Goal: Task Accomplishment & Management: Manage account settings

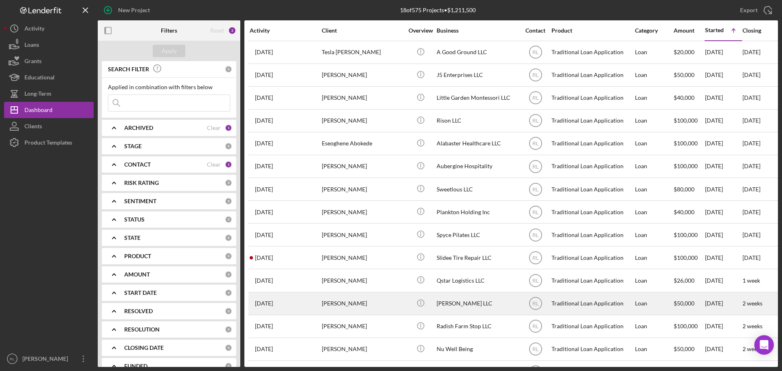
click at [386, 304] on div "[PERSON_NAME]" at bounding box center [362, 304] width 81 height 22
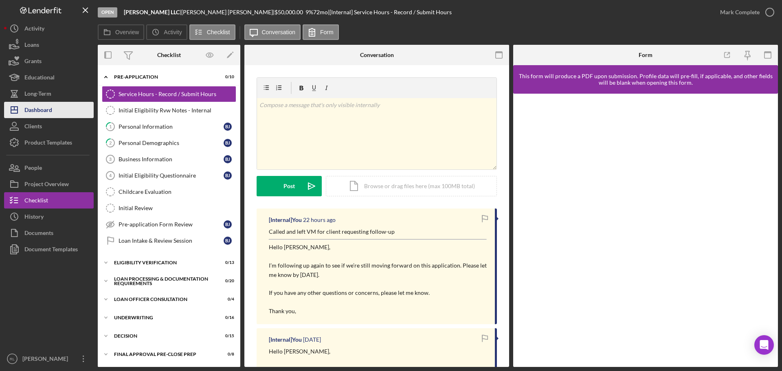
click at [30, 114] on div "Dashboard" at bounding box center [38, 111] width 28 height 18
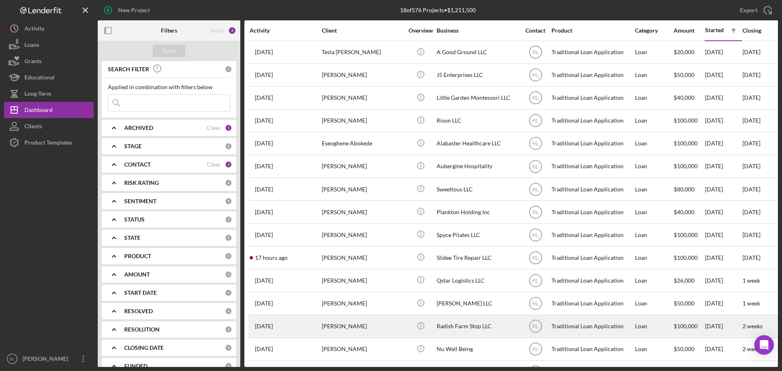
click at [370, 321] on div "[PERSON_NAME]" at bounding box center [362, 327] width 81 height 22
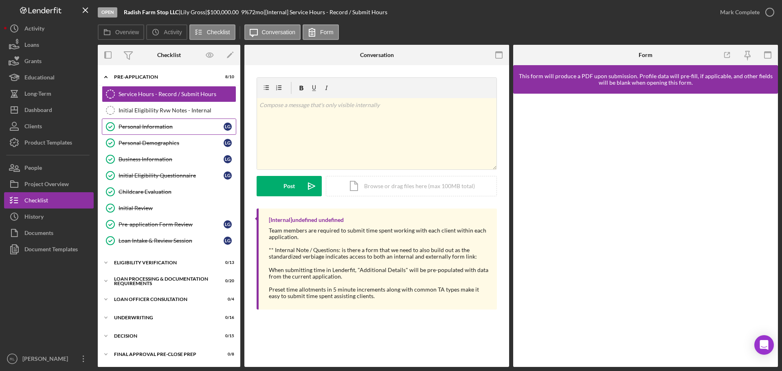
click at [158, 127] on div "Personal Information" at bounding box center [171, 126] width 105 height 7
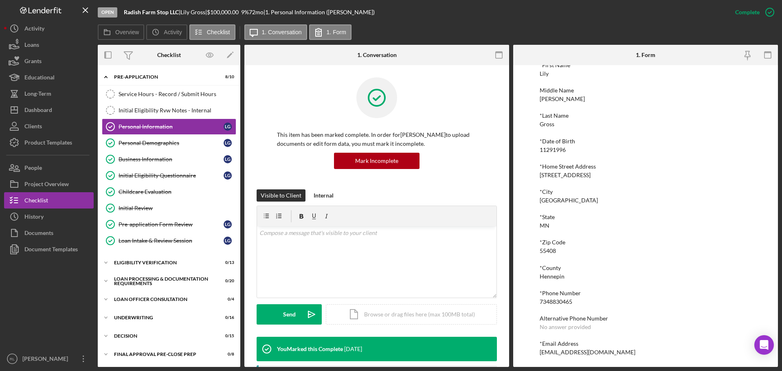
scroll to position [45, 0]
click at [560, 350] on div "[EMAIL_ADDRESS][DOMAIN_NAME]" at bounding box center [588, 351] width 96 height 7
copy div "[EMAIL_ADDRESS][DOMAIN_NAME] Logo-Reversed Created with Sketch. Icon/Menu Close…"
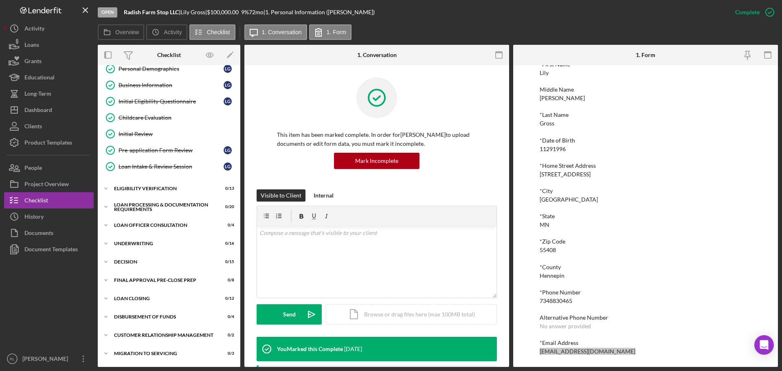
scroll to position [81, 0]
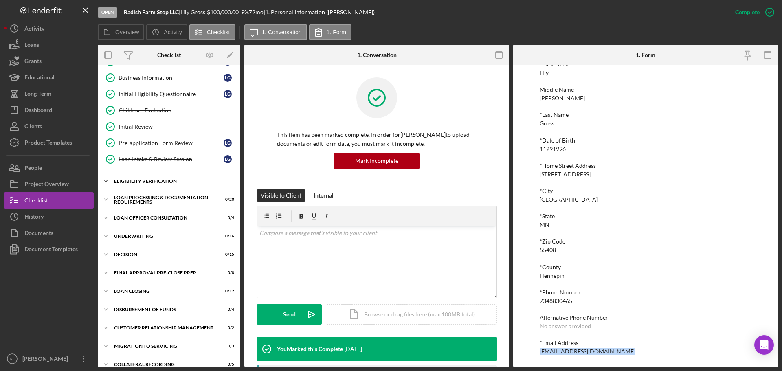
click at [167, 180] on div "Eligibility Verification" at bounding box center [172, 181] width 116 height 5
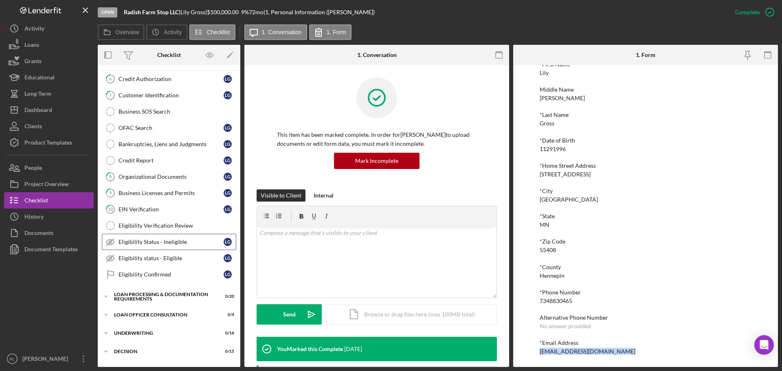
scroll to position [204, 0]
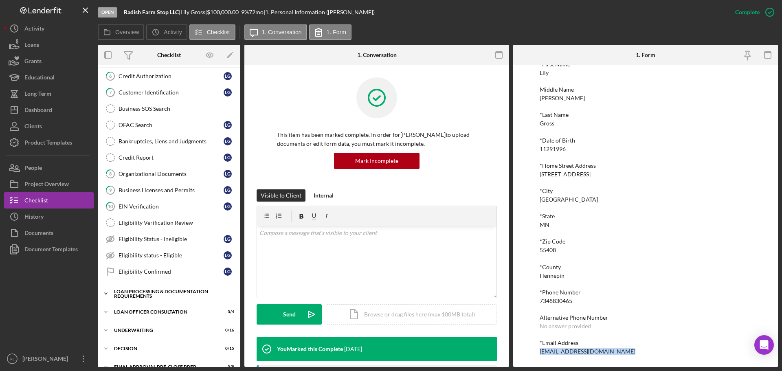
click at [154, 299] on div "Icon/Expander Loan Processing & Documentation Requirements 0 / 20" at bounding box center [169, 293] width 143 height 16
click at [180, 292] on div "Loan Processing & Documentation Requirements" at bounding box center [172, 293] width 116 height 9
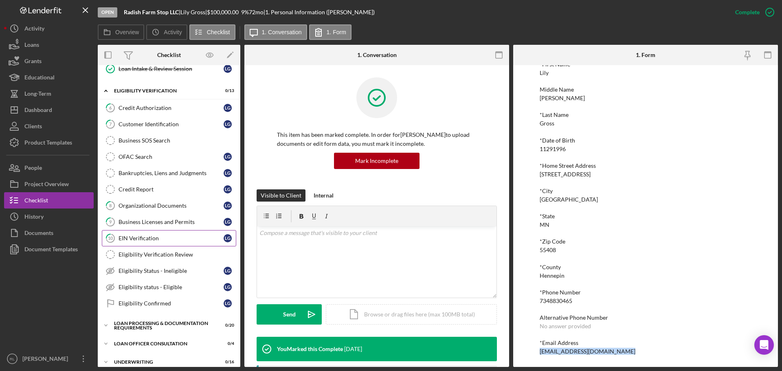
scroll to position [122, 0]
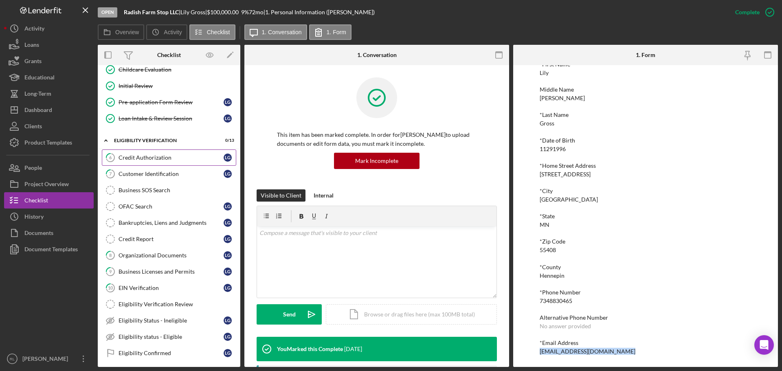
click at [163, 159] on div "Credit Authorization" at bounding box center [171, 157] width 105 height 7
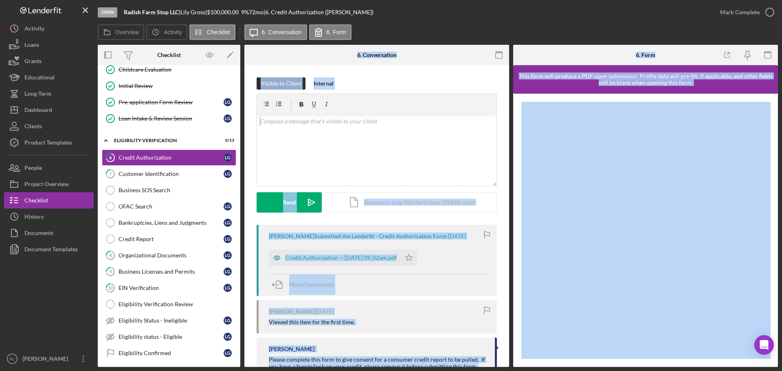
click at [408, 245] on div "[PERSON_NAME] Submitted the Lenderfit - Credit Authorization Form [DATE] Credit…" at bounding box center [377, 260] width 240 height 71
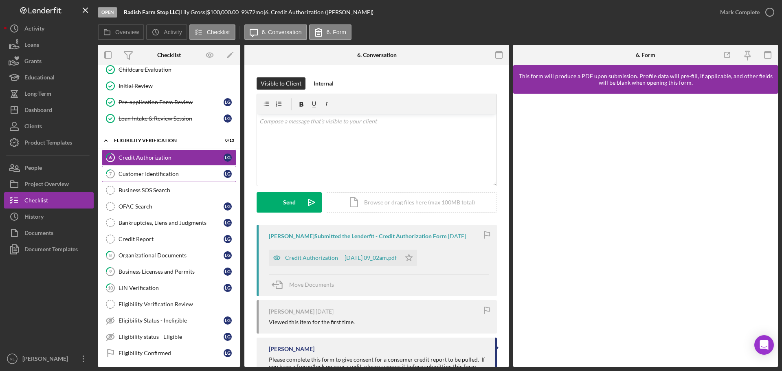
click at [179, 174] on div "Customer Identification" at bounding box center [171, 174] width 105 height 7
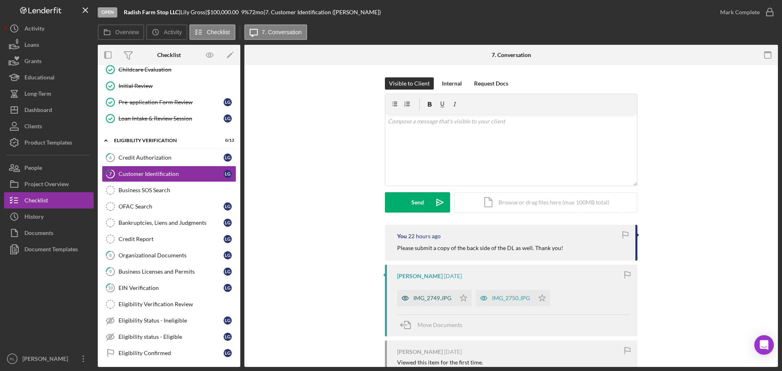
click at [428, 296] on div "IMG_2749.JPG" at bounding box center [432, 298] width 38 height 7
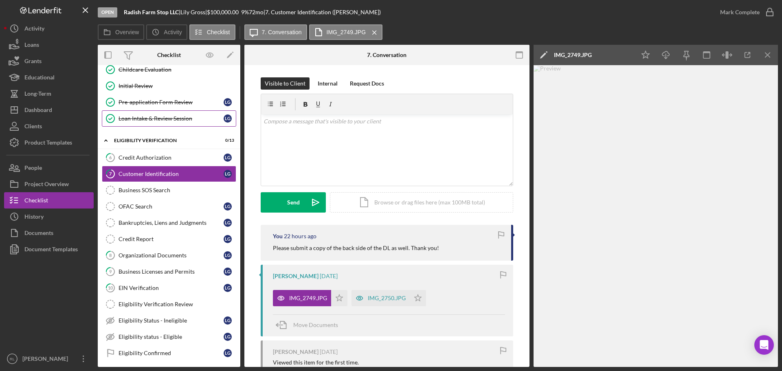
click at [171, 118] on div "Loan Intake & Review Session" at bounding box center [171, 118] width 105 height 7
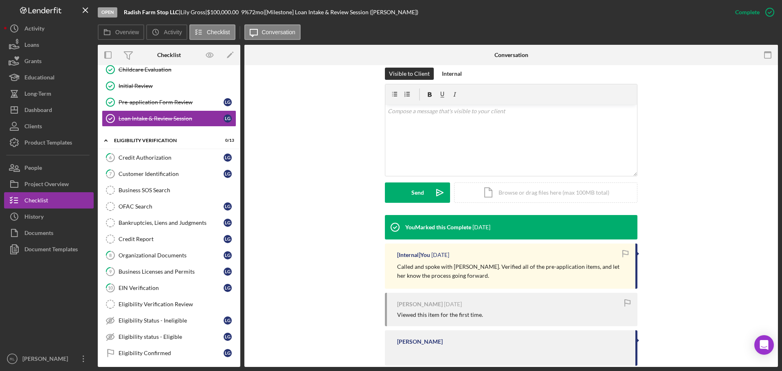
scroll to position [137, 0]
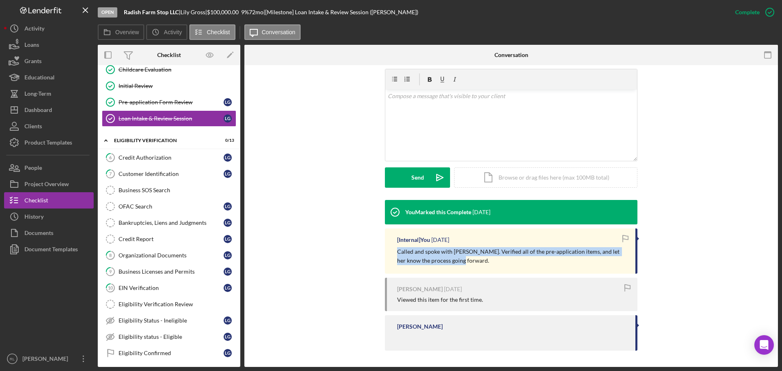
drag, startPoint x: 511, startPoint y: 262, endPoint x: 393, endPoint y: 250, distance: 118.7
click at [393, 250] on div "[Internal] You [DATE] Called and spoke with [PERSON_NAME]. Verified all of the …" at bounding box center [511, 250] width 253 height 45
drag, startPoint x: 404, startPoint y: 249, endPoint x: 491, endPoint y: 261, distance: 87.1
click at [491, 261] on div "[Internal] You [DATE] Called and spoke with [PERSON_NAME]. Verified all of the …" at bounding box center [511, 250] width 253 height 45
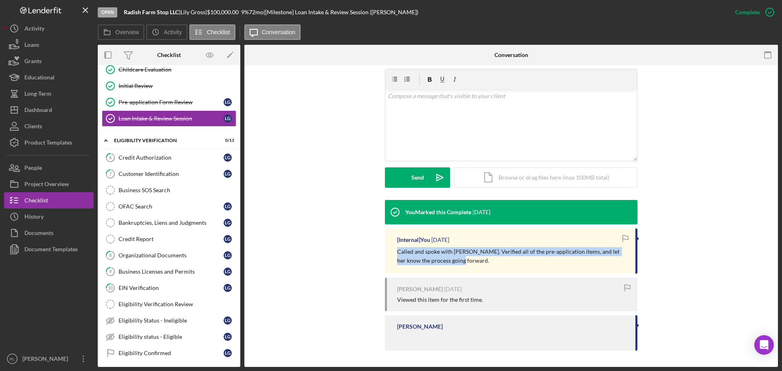
click at [491, 261] on p "Called and spoke with [PERSON_NAME]. Verified all of the pre-application items,…" at bounding box center [512, 256] width 230 height 18
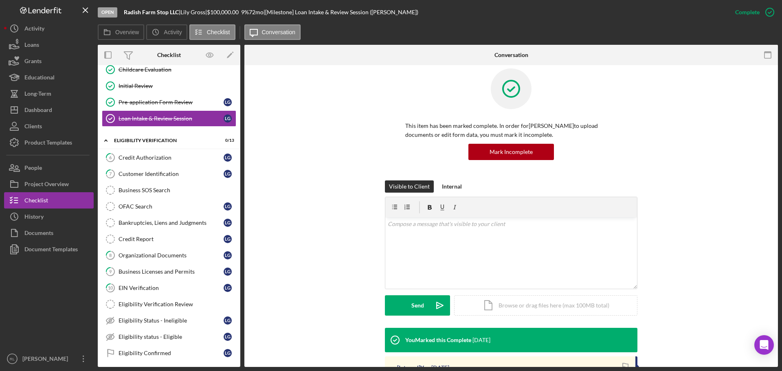
scroll to position [0, 0]
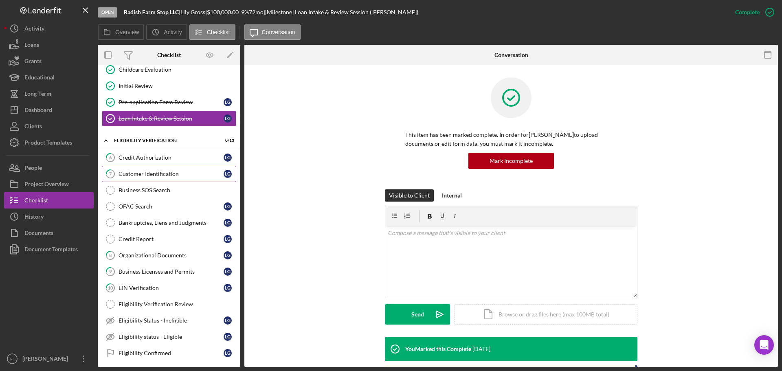
click at [147, 171] on div "Customer Identification" at bounding box center [171, 174] width 105 height 7
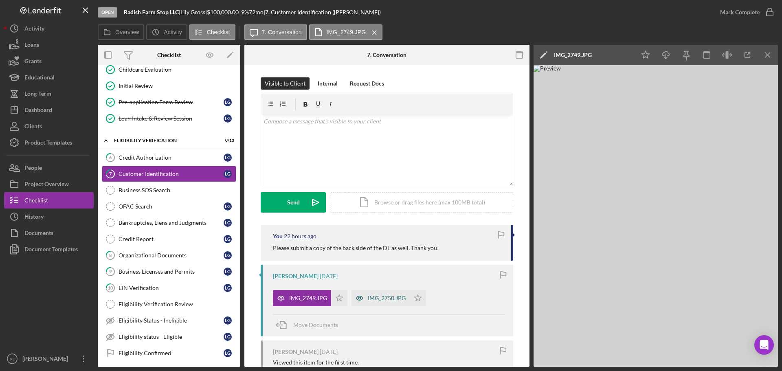
click at [380, 298] on div "IMG_2750.JPG" at bounding box center [387, 298] width 38 height 7
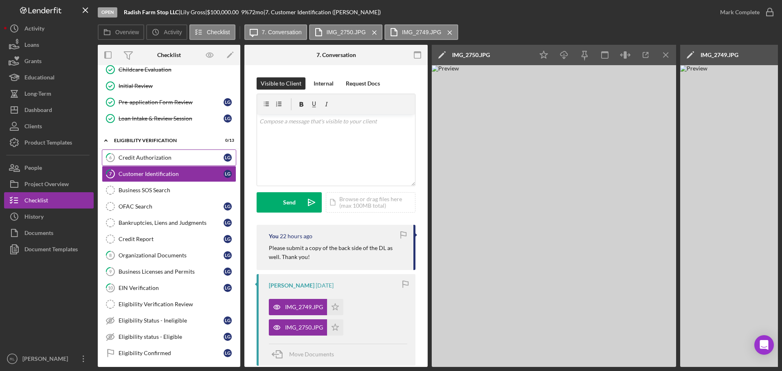
click at [142, 161] on div "Credit Authorization" at bounding box center [171, 157] width 105 height 7
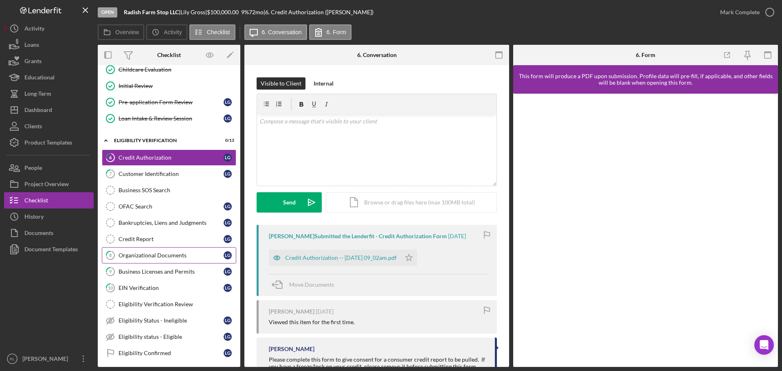
click at [169, 254] on div "Organizational Documents" at bounding box center [171, 255] width 105 height 7
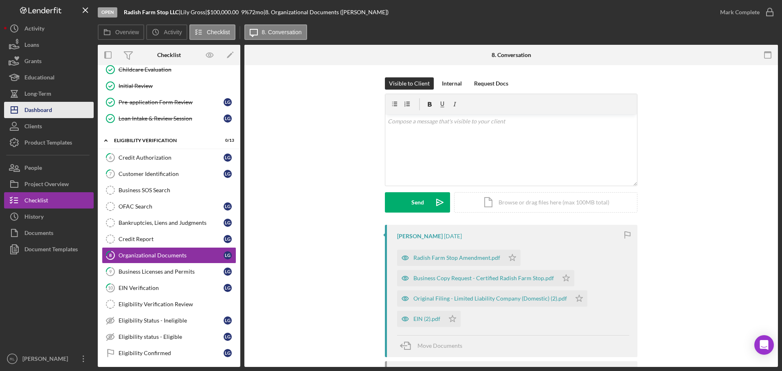
click at [43, 105] on div "Dashboard" at bounding box center [38, 111] width 28 height 18
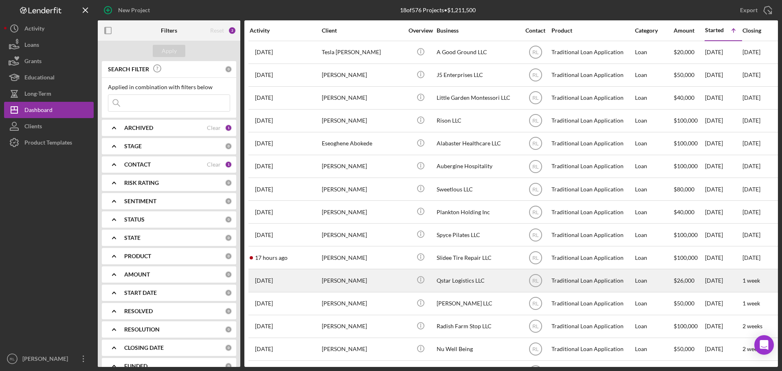
scroll to position [41, 0]
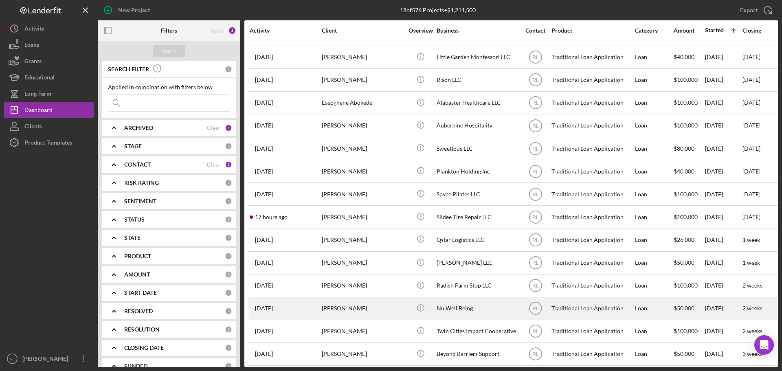
click at [391, 305] on div "[PERSON_NAME]" at bounding box center [362, 309] width 81 height 22
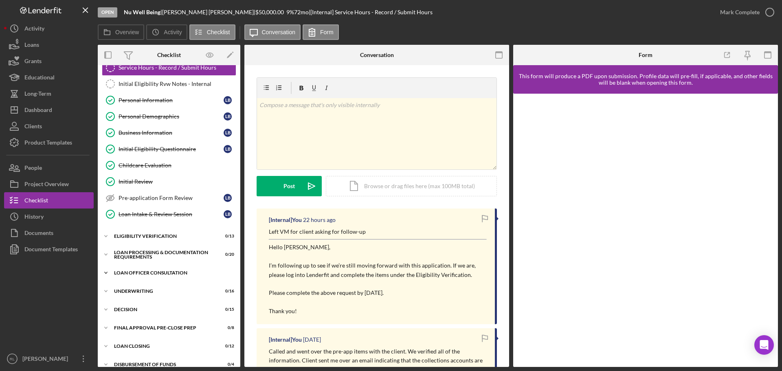
scroll to position [41, 0]
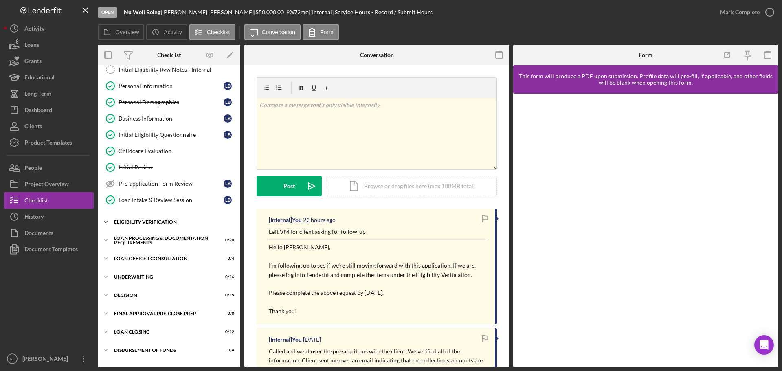
click at [154, 224] on div "Icon/Expander Eligibility Verification 0 / 13" at bounding box center [169, 222] width 143 height 16
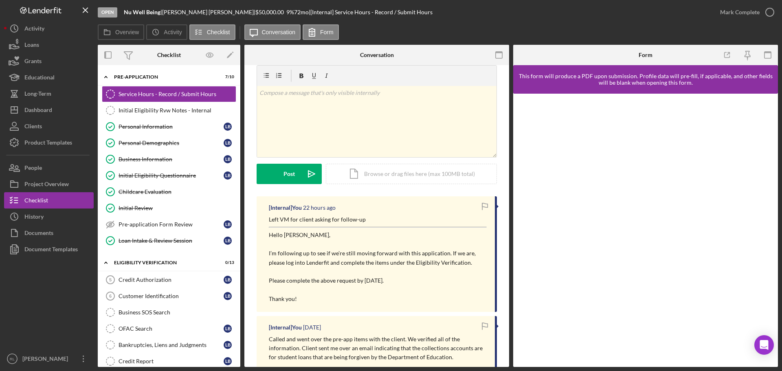
scroll to position [0, 0]
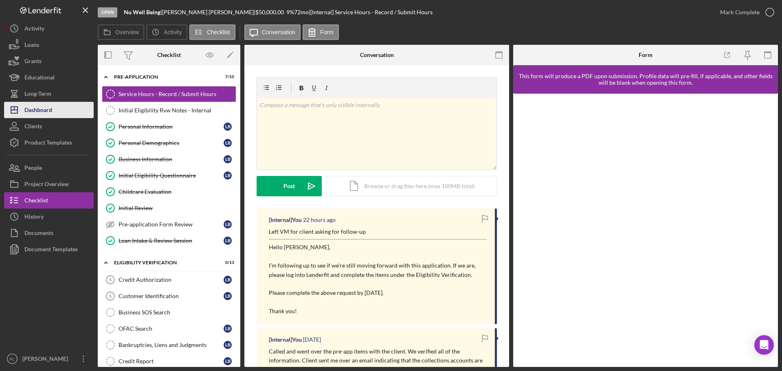
click at [39, 113] on div "Dashboard" at bounding box center [38, 111] width 28 height 18
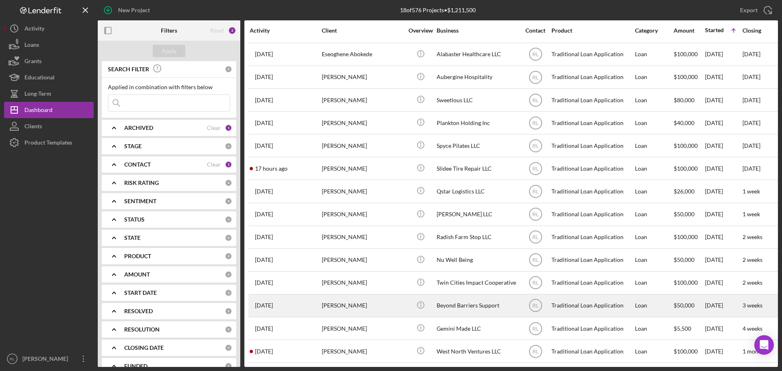
scroll to position [95, 0]
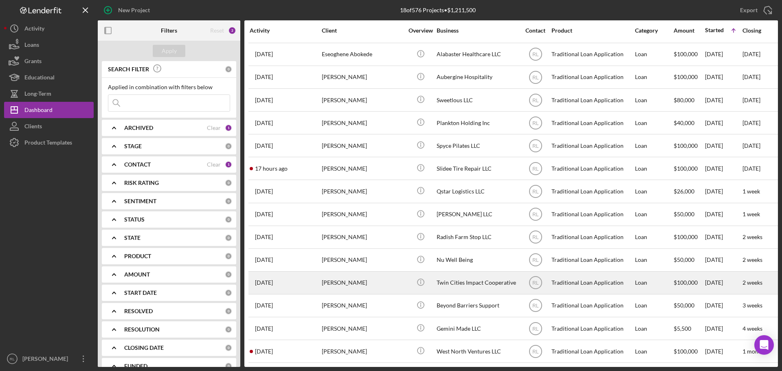
click at [364, 281] on div "[PERSON_NAME]" at bounding box center [362, 283] width 81 height 22
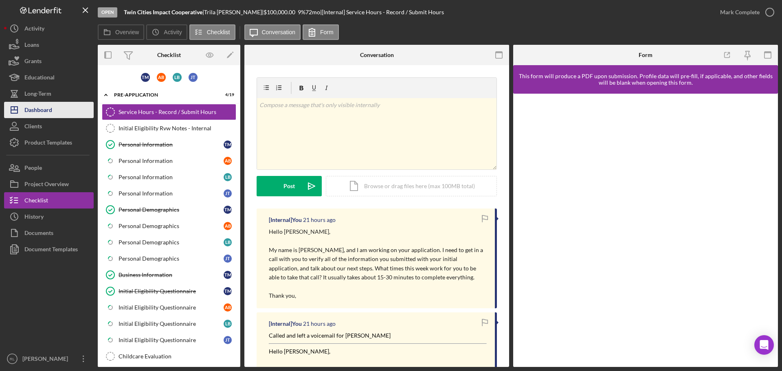
click at [42, 116] on div "Dashboard" at bounding box center [38, 111] width 28 height 18
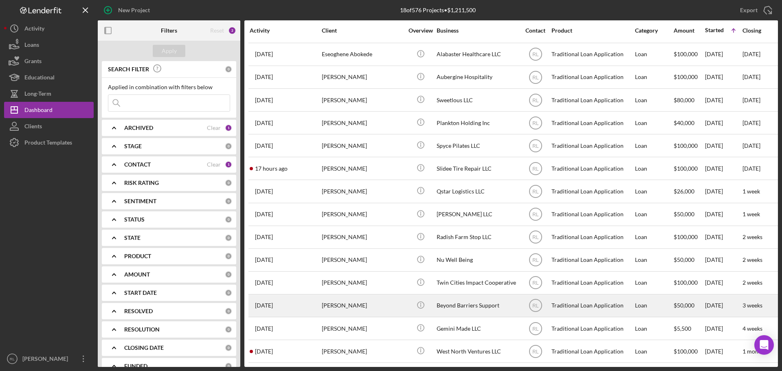
scroll to position [95, 0]
click at [474, 296] on div "Beyond Barriers Support" at bounding box center [477, 306] width 81 height 22
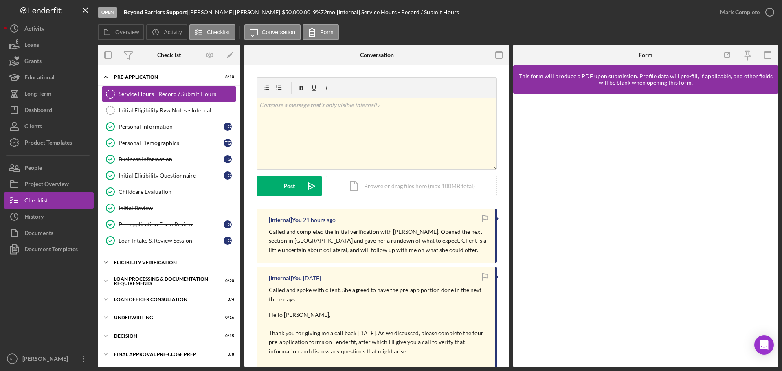
click at [139, 264] on div "Eligibility Verification" at bounding box center [172, 262] width 116 height 5
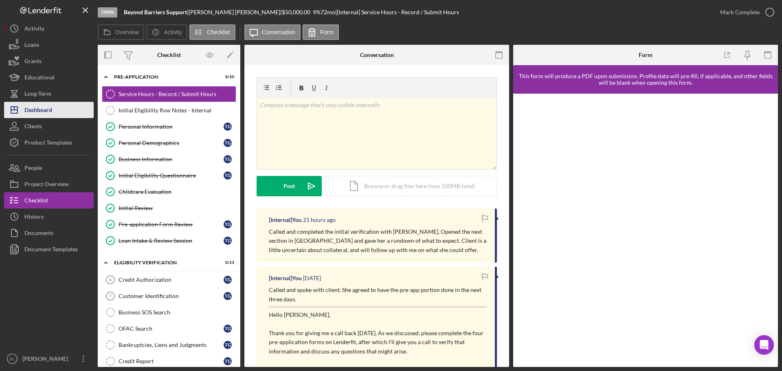
click at [52, 112] on div "Dashboard" at bounding box center [38, 111] width 28 height 18
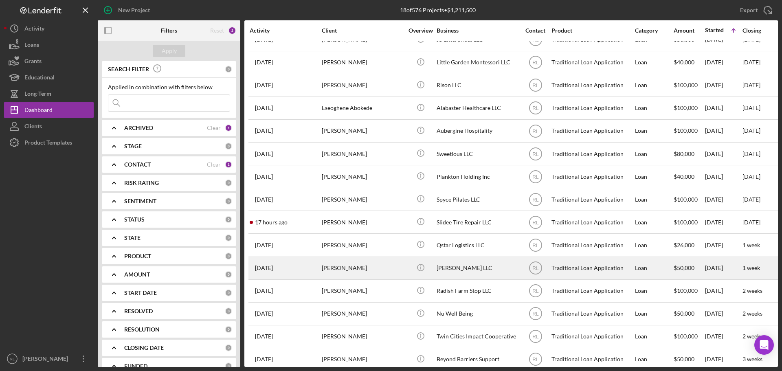
scroll to position [95, 0]
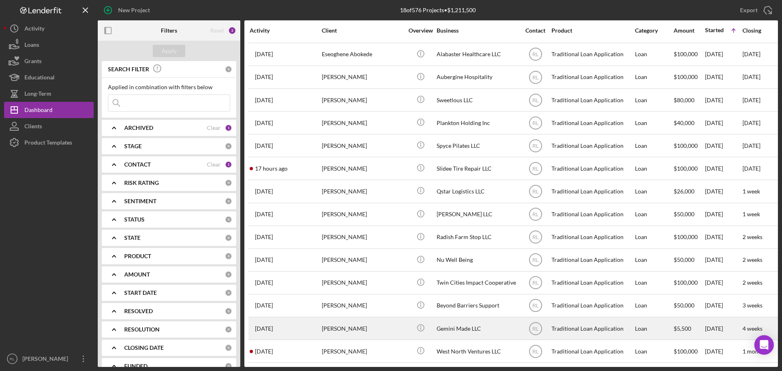
click at [358, 323] on div "[PERSON_NAME]" at bounding box center [362, 329] width 81 height 22
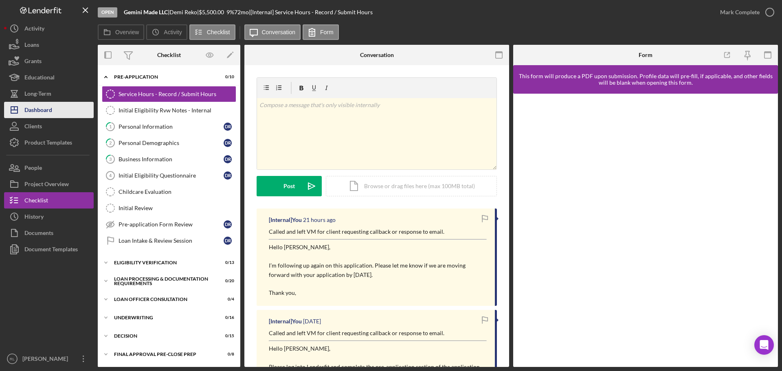
click at [47, 104] on div "Dashboard" at bounding box center [38, 111] width 28 height 18
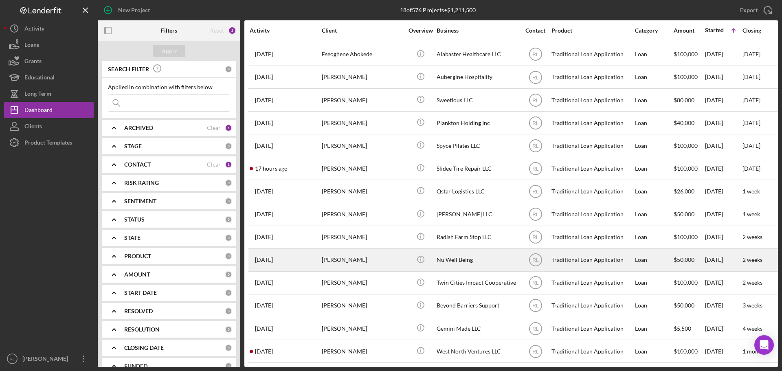
scroll to position [95, 0]
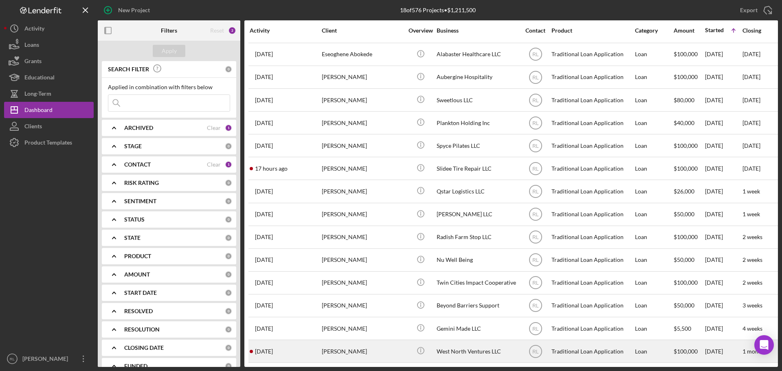
click at [361, 350] on div "[PERSON_NAME]" at bounding box center [362, 351] width 81 height 22
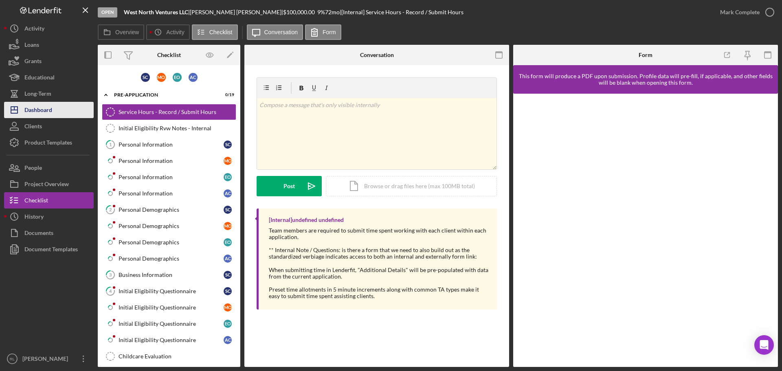
click at [31, 113] on div "Dashboard" at bounding box center [38, 111] width 28 height 18
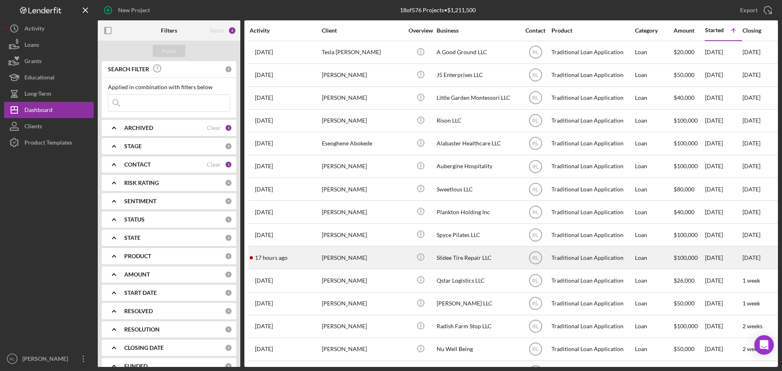
click at [370, 257] on div "[PERSON_NAME]" at bounding box center [362, 258] width 81 height 22
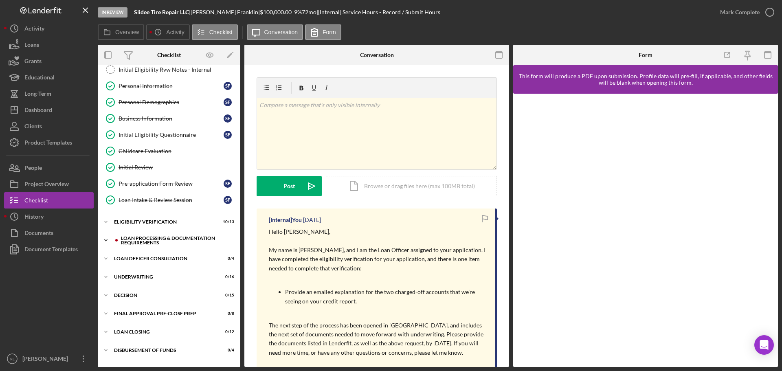
click at [171, 239] on div "Loan Processing & Documentation Requirements" at bounding box center [175, 240] width 109 height 9
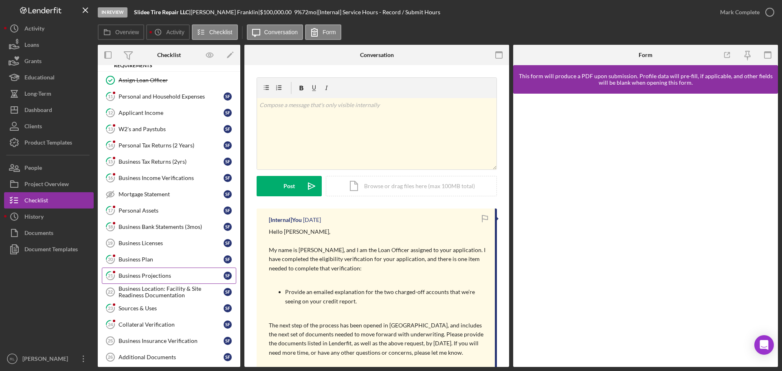
scroll to position [204, 0]
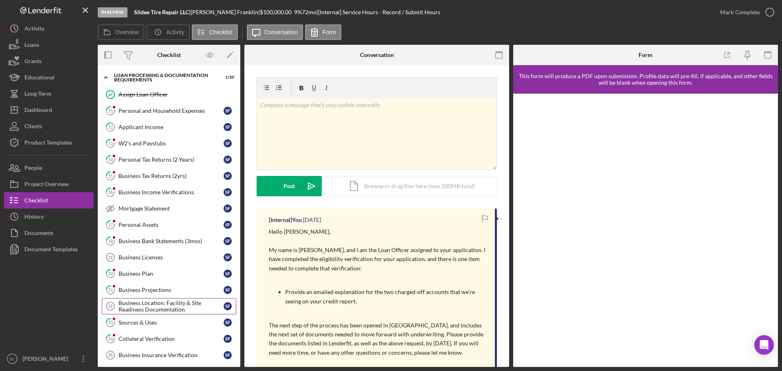
click at [160, 306] on div "Business Location: Facility & Site Readiness Documentation" at bounding box center [171, 306] width 105 height 13
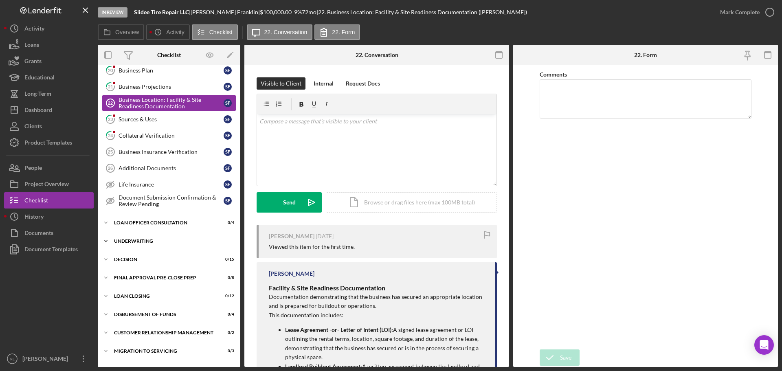
scroll to position [407, 0]
click at [150, 146] on link "Business Insurance Verification 25 Business Insurance Verification S F" at bounding box center [169, 151] width 134 height 16
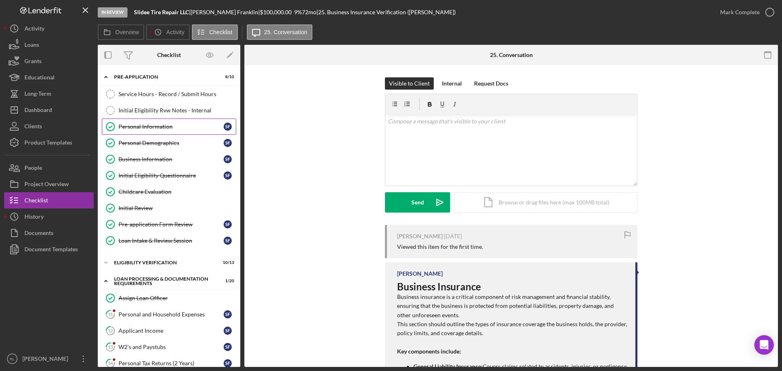
click at [167, 126] on div "Personal Information" at bounding box center [171, 126] width 105 height 7
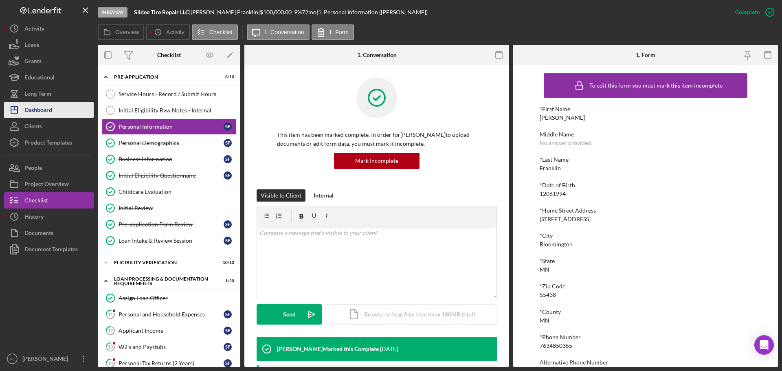
click at [46, 110] on div "Dashboard" at bounding box center [38, 111] width 28 height 18
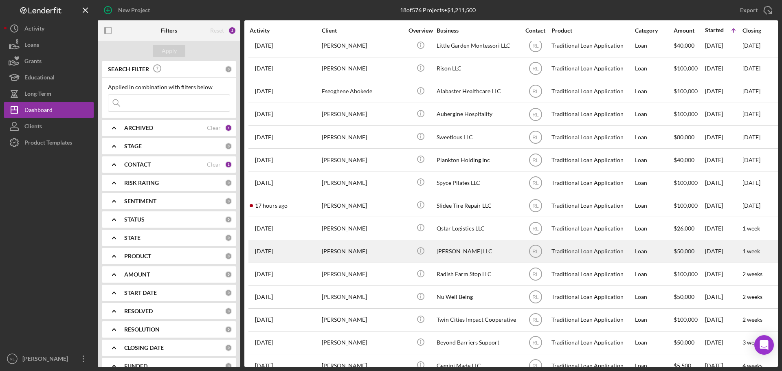
scroll to position [95, 0]
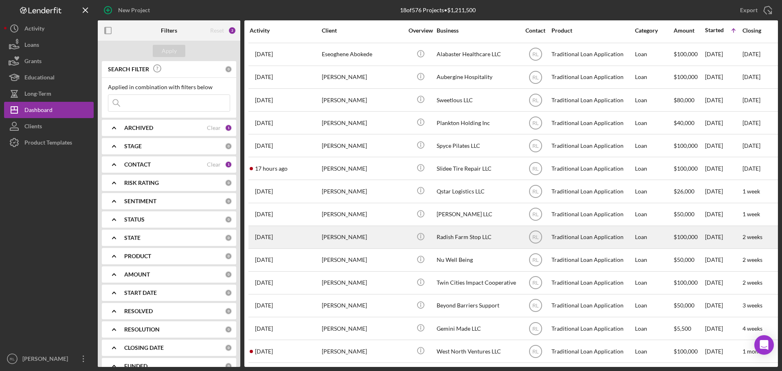
click at [378, 234] on div "[PERSON_NAME]" at bounding box center [362, 237] width 81 height 22
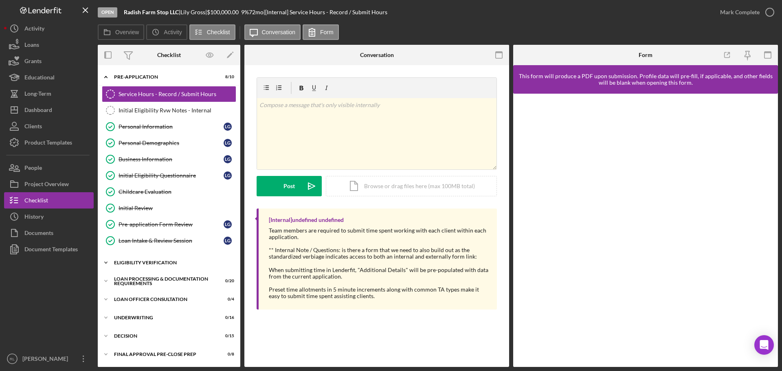
click at [155, 269] on div "Icon/Expander Eligibility Verification 0 / 13" at bounding box center [169, 263] width 143 height 16
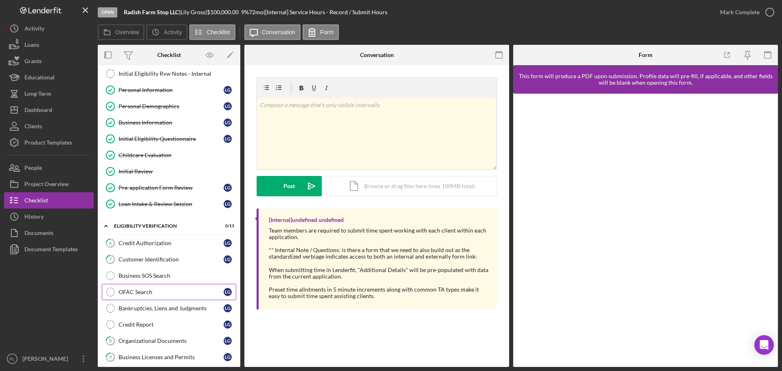
scroll to position [81, 0]
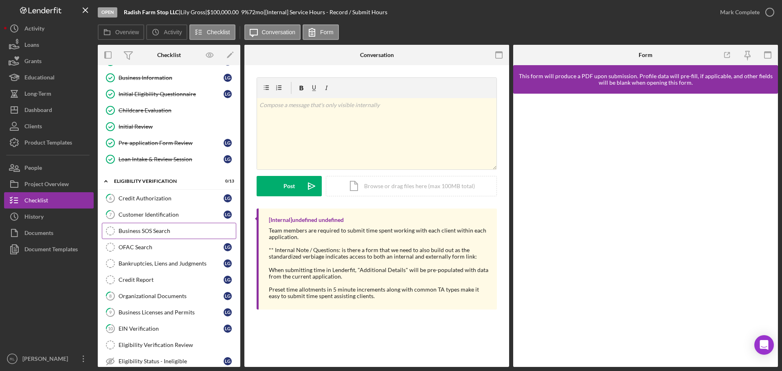
click at [162, 230] on div "Business SOS Search" at bounding box center [177, 231] width 117 height 7
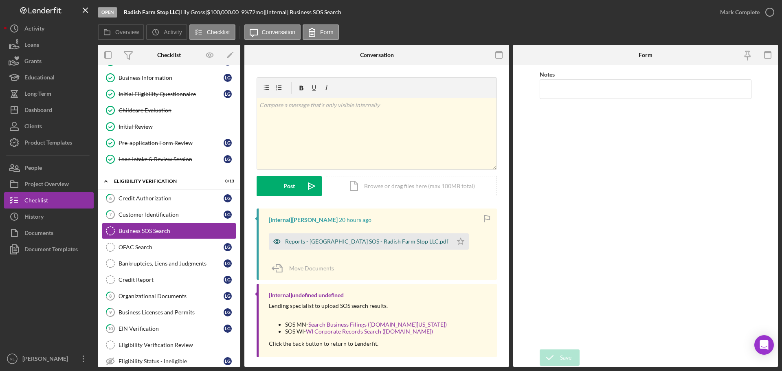
click at [332, 241] on div "Reports - [GEOGRAPHIC_DATA] SOS - Radish Farm Stop LLC.pdf" at bounding box center [366, 241] width 163 height 7
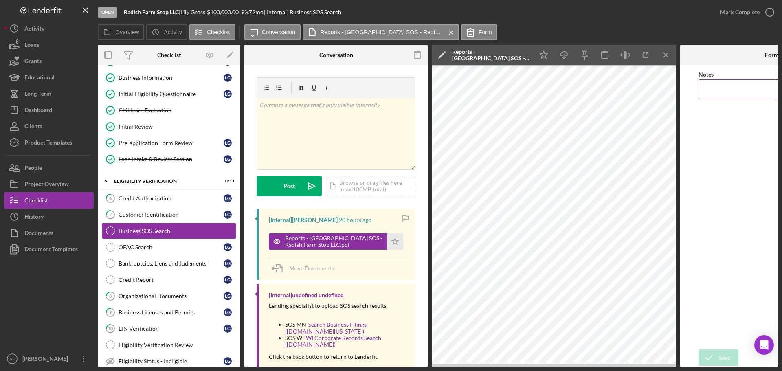
click at [732, 90] on input "Notes" at bounding box center [771, 89] width 147 height 20
type input "Active / In Good Standing"
click at [714, 355] on icon "submit" at bounding box center [708, 357] width 20 height 20
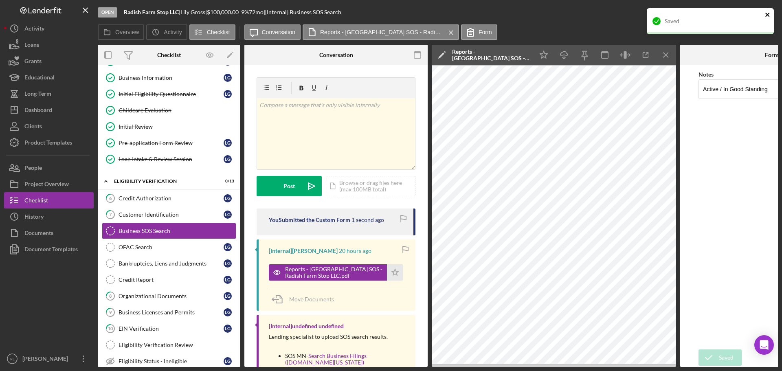
click at [770, 15] on icon "close" at bounding box center [768, 14] width 6 height 7
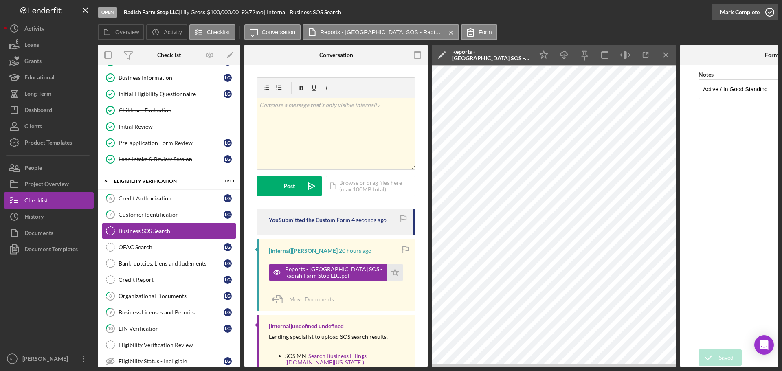
click at [752, 14] on div "Mark Complete" at bounding box center [740, 12] width 40 height 16
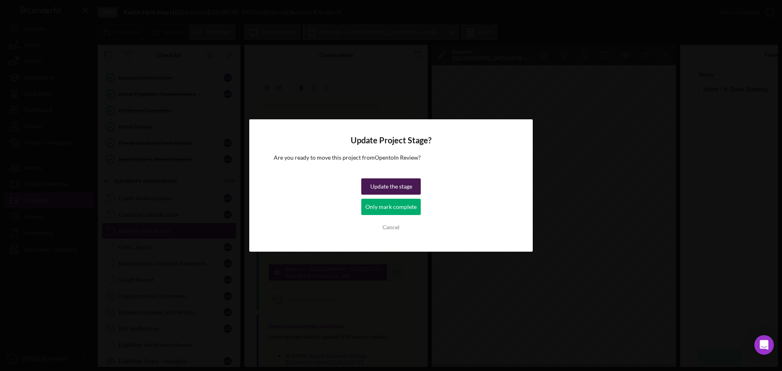
click at [398, 181] on div "Update the stage" at bounding box center [391, 186] width 42 height 16
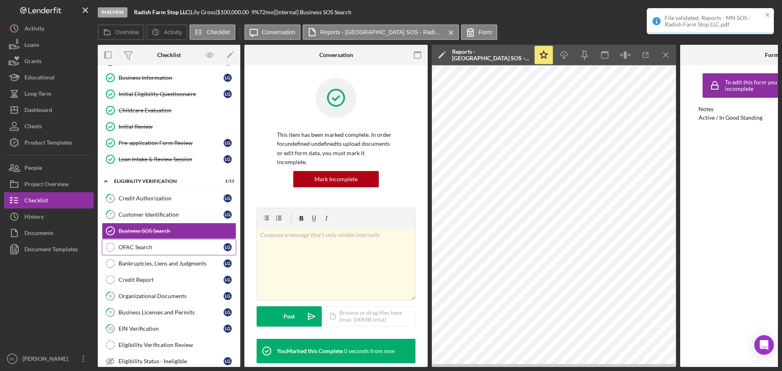
click at [147, 250] on div "OFAC Search" at bounding box center [171, 247] width 105 height 7
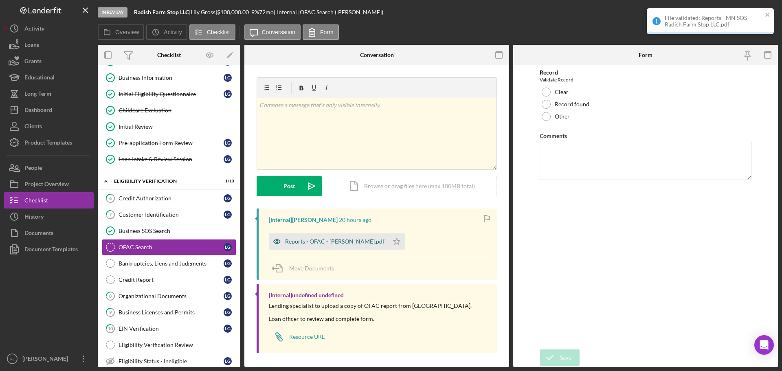
click at [327, 238] on div "Reports - OFAC - [PERSON_NAME].pdf" at bounding box center [334, 241] width 99 height 7
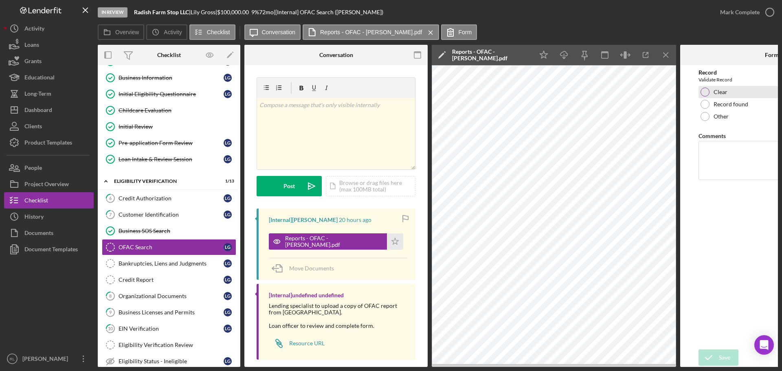
click at [716, 91] on label "Clear" at bounding box center [721, 92] width 14 height 7
click at [716, 354] on icon "submit" at bounding box center [708, 357] width 20 height 20
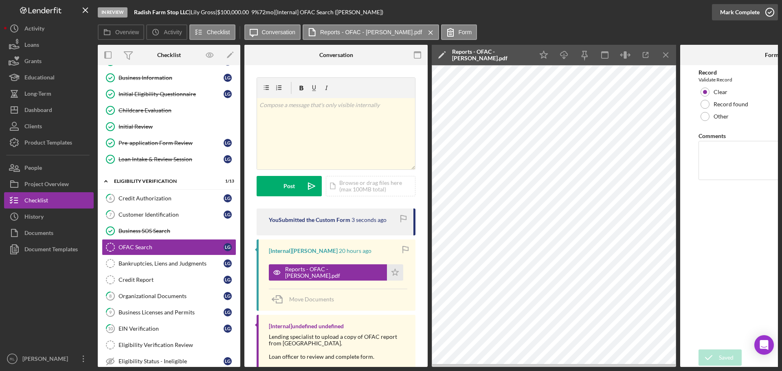
click at [747, 13] on div "Mark Complete" at bounding box center [740, 12] width 40 height 16
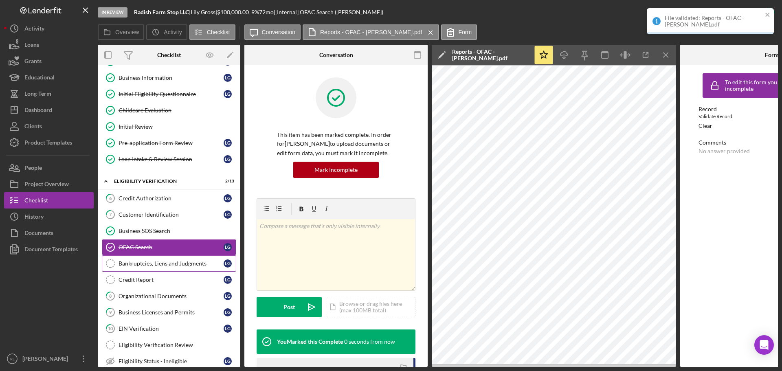
click at [169, 268] on link "Bankruptcies, Liens and Judgments Bankruptcies, Liens and Judgments L G" at bounding box center [169, 263] width 134 height 16
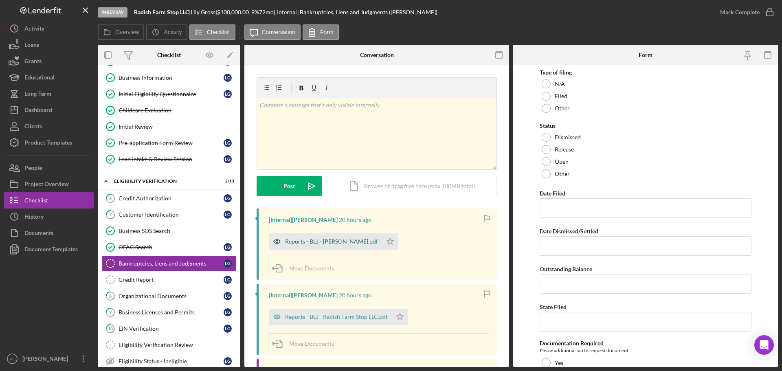
click at [304, 240] on div "Reports - BLJ - [PERSON_NAME].pdf" at bounding box center [331, 241] width 93 height 7
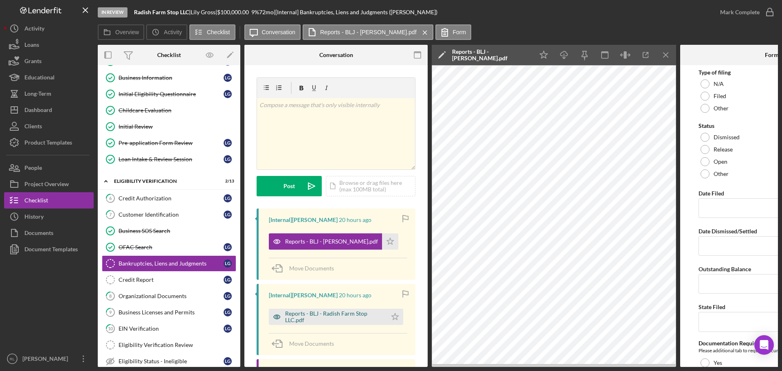
click at [321, 317] on div "Reports - BLJ - Radish Farm Stop LLC.pdf" at bounding box center [334, 316] width 98 height 13
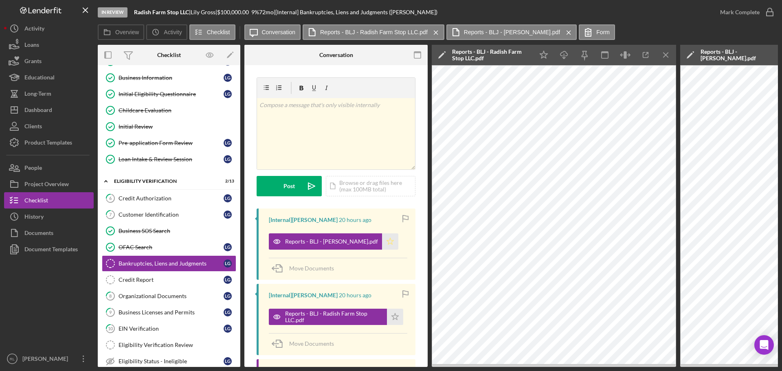
click at [382, 245] on icon "Icon/Star" at bounding box center [390, 241] width 16 height 16
click at [395, 321] on icon "Icon/Star" at bounding box center [395, 317] width 16 height 16
click at [756, 10] on div "Mark Complete" at bounding box center [740, 12] width 40 height 16
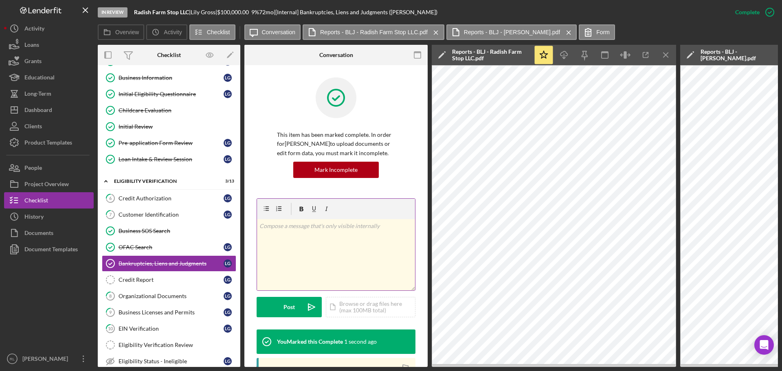
click at [340, 237] on div "v Color teal Color pink Remove color Add row above Add row below Add column bef…" at bounding box center [336, 254] width 158 height 71
click at [283, 307] on div "Post" at bounding box center [288, 307] width 11 height 20
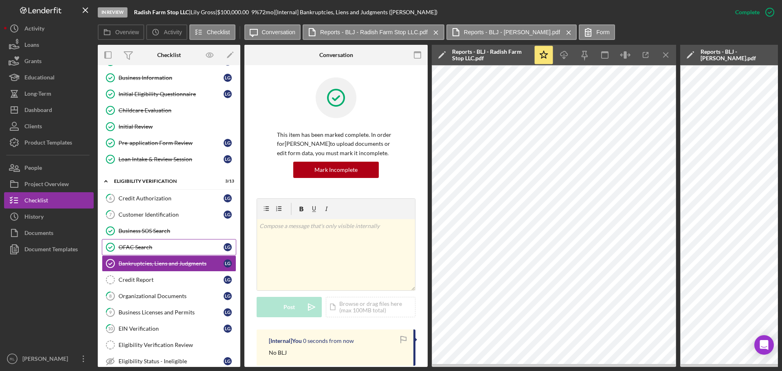
click at [158, 246] on div "OFAC Search" at bounding box center [171, 247] width 105 height 7
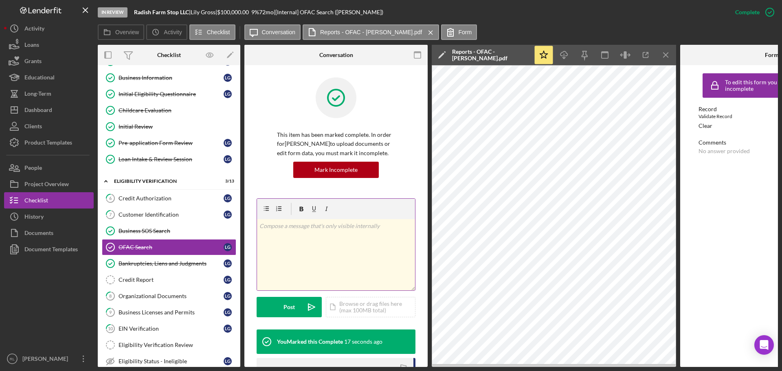
click at [343, 250] on div "v Color teal Color pink Remove color Add row above Add row below Add column bef…" at bounding box center [336, 254] width 158 height 71
click at [290, 307] on div "Post" at bounding box center [288, 307] width 11 height 20
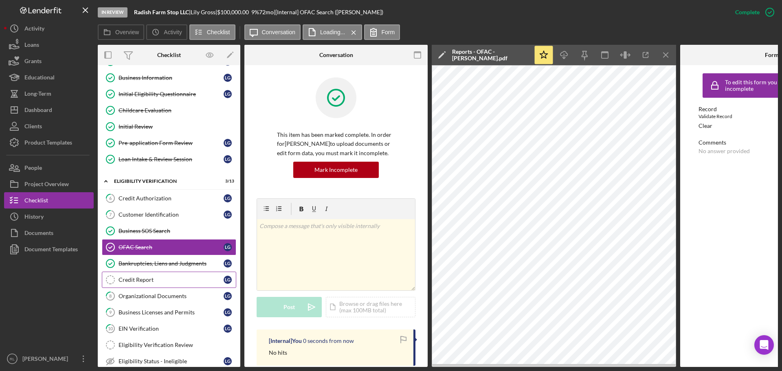
click at [149, 278] on div "Credit Report" at bounding box center [171, 280] width 105 height 7
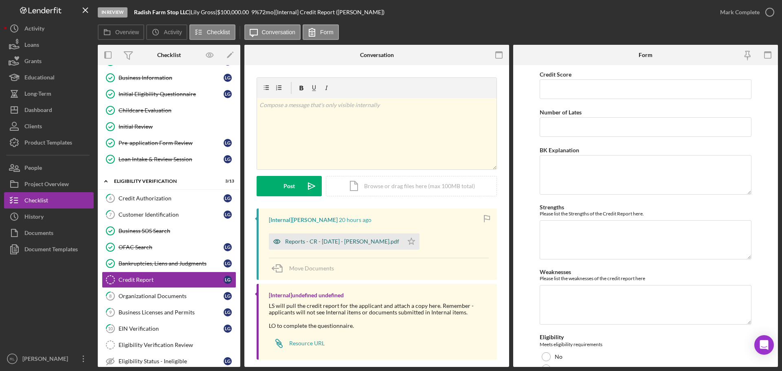
click at [296, 250] on div "Reports - CR - [DATE] - [PERSON_NAME].pdf" at bounding box center [336, 241] width 134 height 16
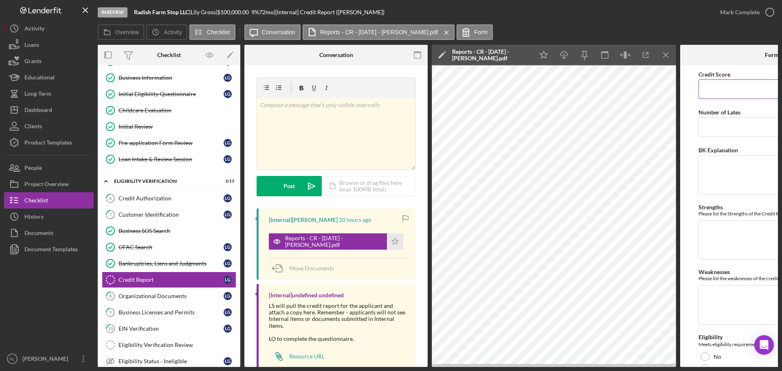
click at [712, 85] on input "Credit Score" at bounding box center [771, 89] width 147 height 20
type input "813"
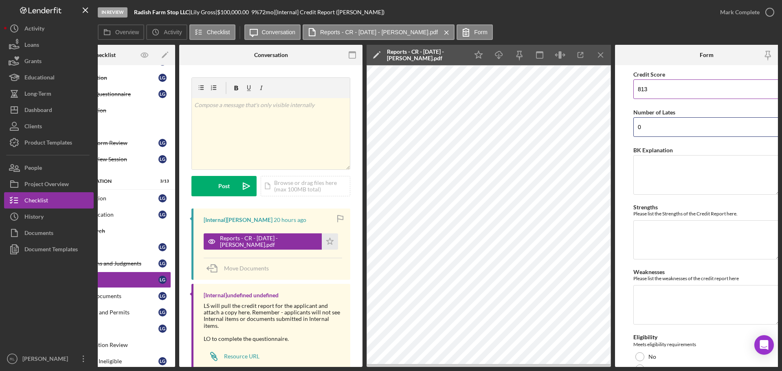
type input "0"
click at [679, 171] on textarea "BK Explanation" at bounding box center [706, 174] width 147 height 39
type textarea "N/A"
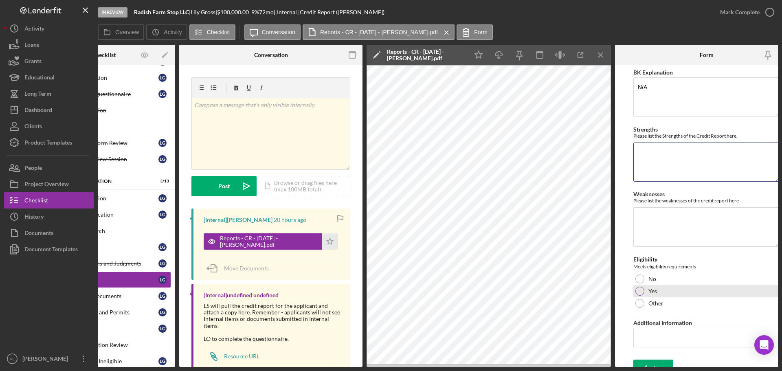
scroll to position [90, 0]
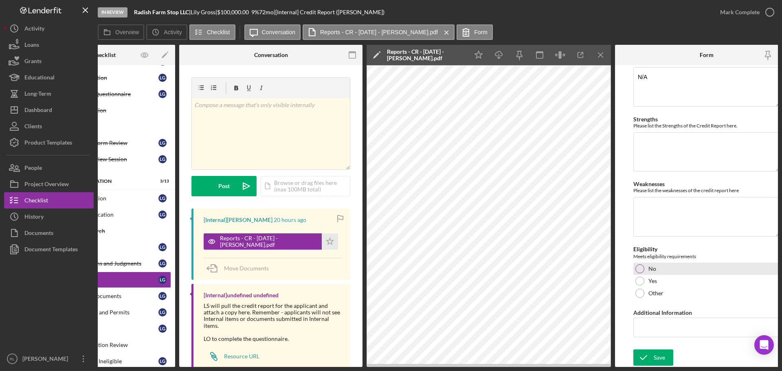
click at [637, 265] on div at bounding box center [639, 268] width 9 height 9
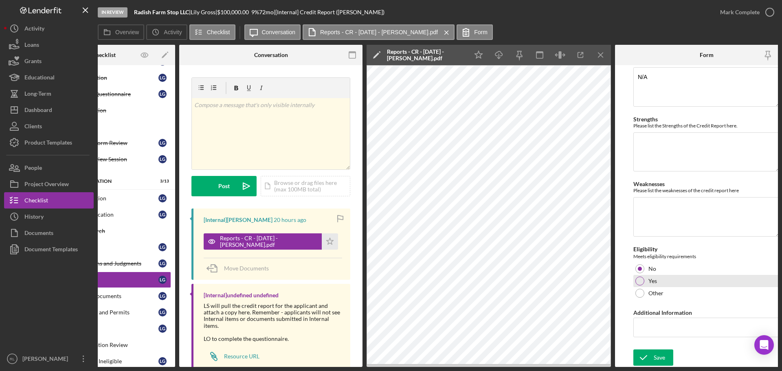
click at [647, 275] on div "Yes" at bounding box center [706, 281] width 147 height 12
click at [659, 325] on input "Additional Information" at bounding box center [706, 328] width 147 height 20
drag, startPoint x: 684, startPoint y: 327, endPoint x: 613, endPoint y: 329, distance: 71.7
click at [228, 241] on div "Overview Internal Workflow Stage In Review Icon/Dropdown Arrow Archive (can una…" at bounding box center [438, 206] width 680 height 322
type input "Tier 1 Eligible"
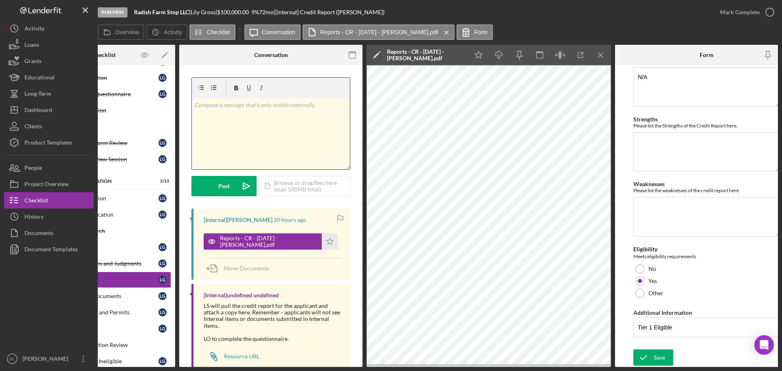
click at [276, 151] on div "v Color teal Color pink Remove color Add row above Add row below Add column bef…" at bounding box center [271, 133] width 158 height 71
click at [683, 219] on textarea "Weaknesses" at bounding box center [706, 216] width 147 height 39
type textarea "N/A"
click at [668, 152] on textarea "Strengths" at bounding box center [706, 151] width 147 height 39
click at [686, 147] on textarea "Strengths" at bounding box center [706, 151] width 147 height 39
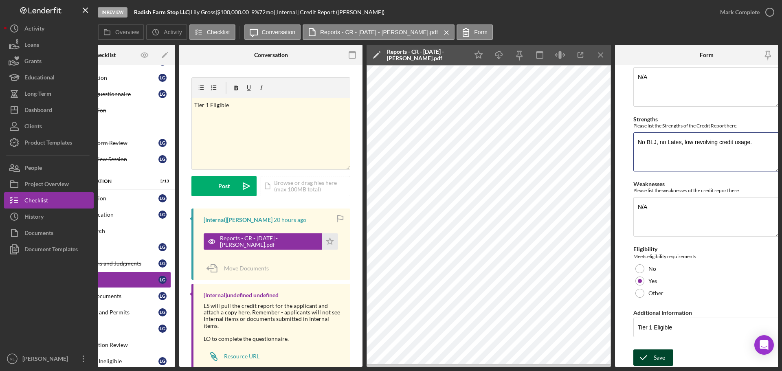
type textarea "No BLJ, no Lates, low revolving credit usage."
click at [649, 354] on icon "submit" at bounding box center [643, 357] width 20 height 20
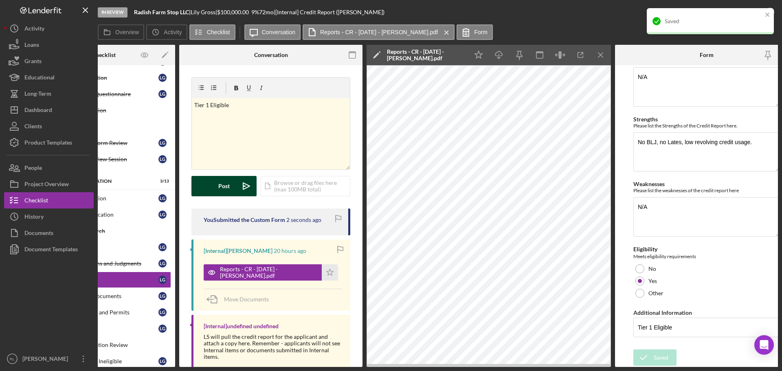
click at [221, 183] on div "Post" at bounding box center [223, 186] width 11 height 20
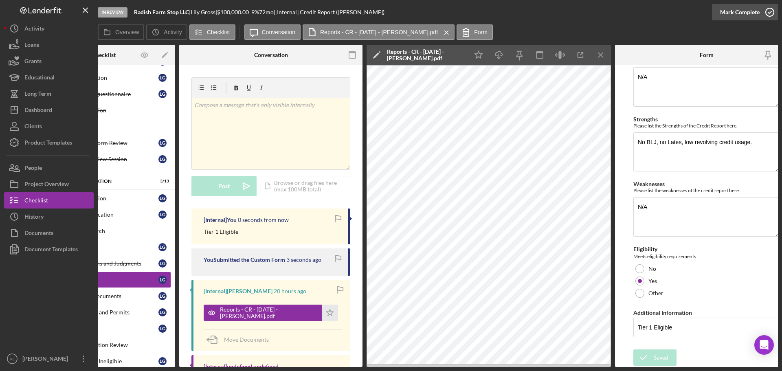
click at [760, 10] on icon "button" at bounding box center [770, 12] width 20 height 20
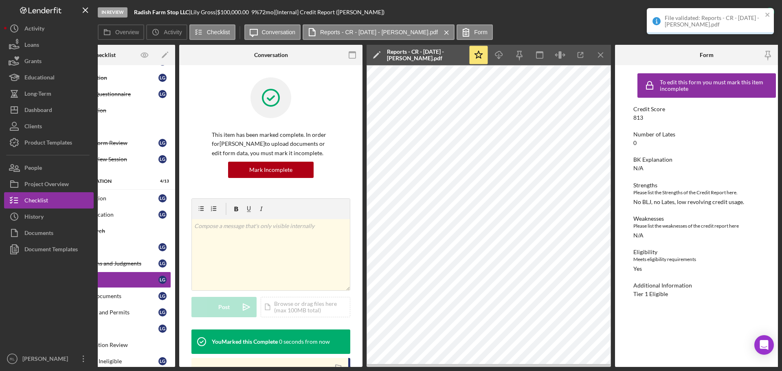
scroll to position [0, 0]
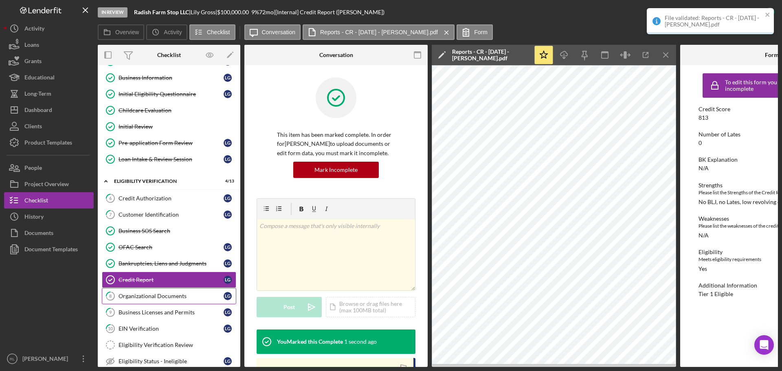
click at [161, 298] on div "Organizational Documents" at bounding box center [171, 296] width 105 height 7
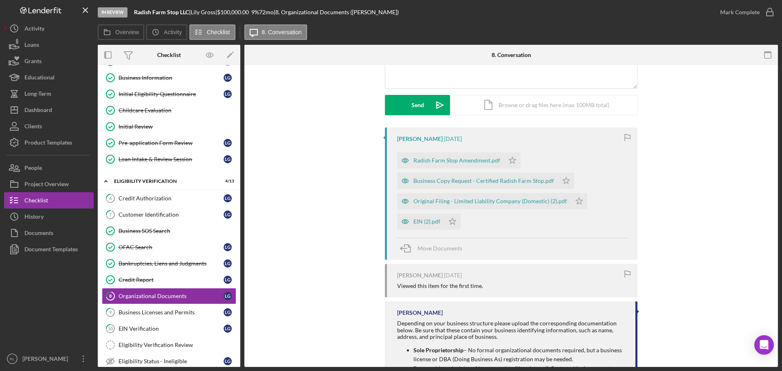
scroll to position [122, 0]
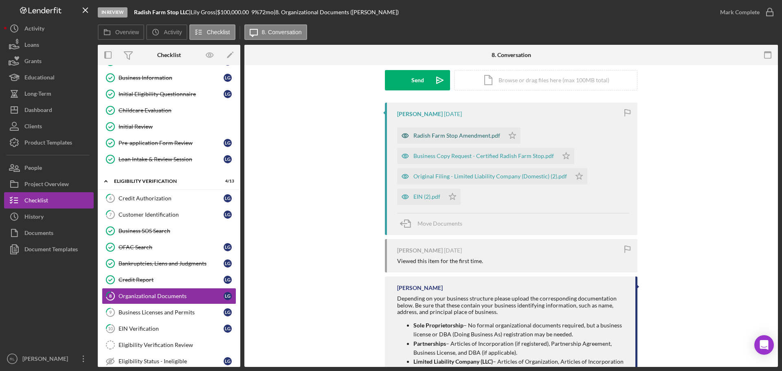
click at [468, 134] on div "Radish Farm Stop Amendment.pdf" at bounding box center [456, 135] width 87 height 7
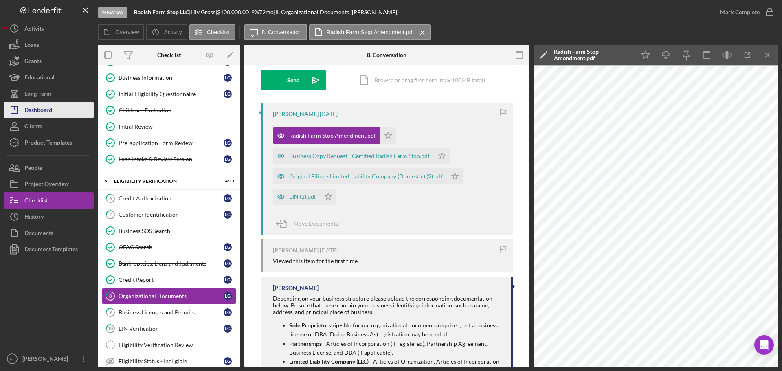
click at [50, 108] on div "Dashboard" at bounding box center [38, 111] width 28 height 18
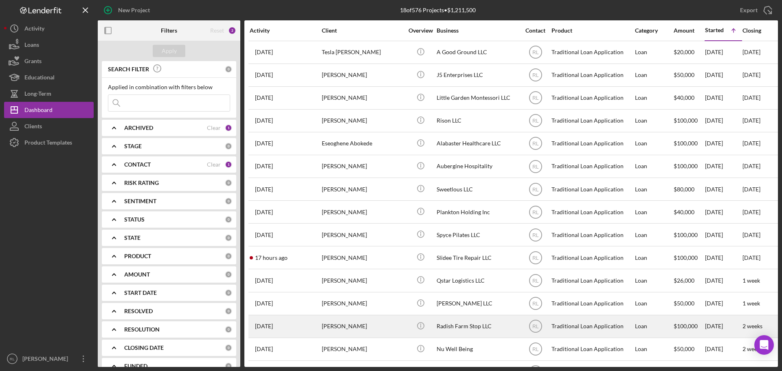
click at [381, 322] on div "[PERSON_NAME]" at bounding box center [362, 327] width 81 height 22
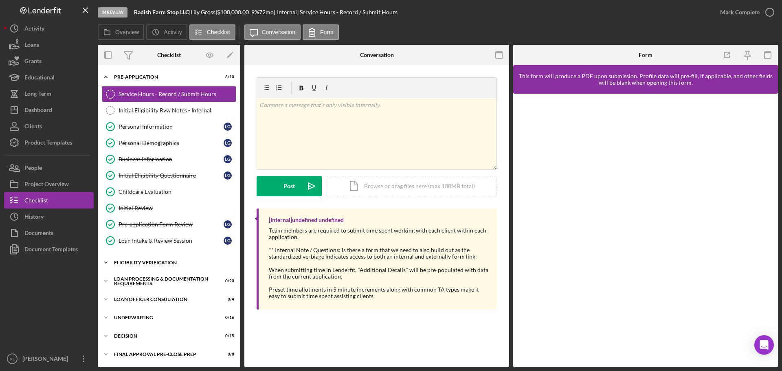
click at [133, 269] on div "Icon/Expander Eligibility Verification 4 / 13" at bounding box center [169, 263] width 143 height 16
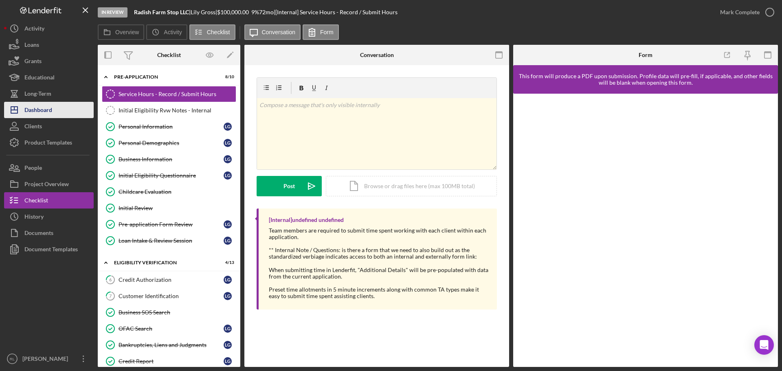
click at [53, 111] on button "Icon/Dashboard Dashboard" at bounding box center [49, 110] width 90 height 16
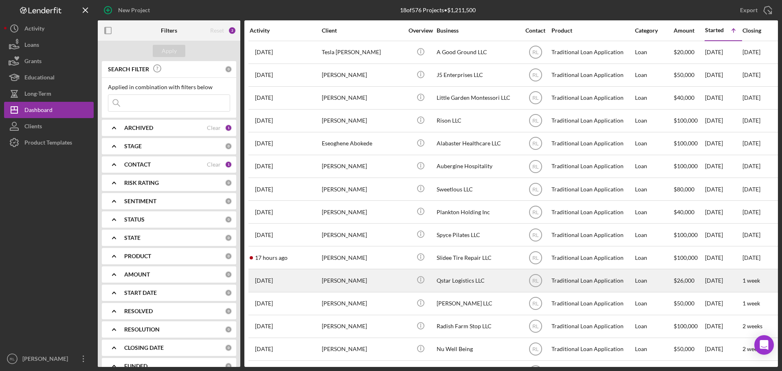
click at [384, 285] on div "[PERSON_NAME]" at bounding box center [362, 281] width 81 height 22
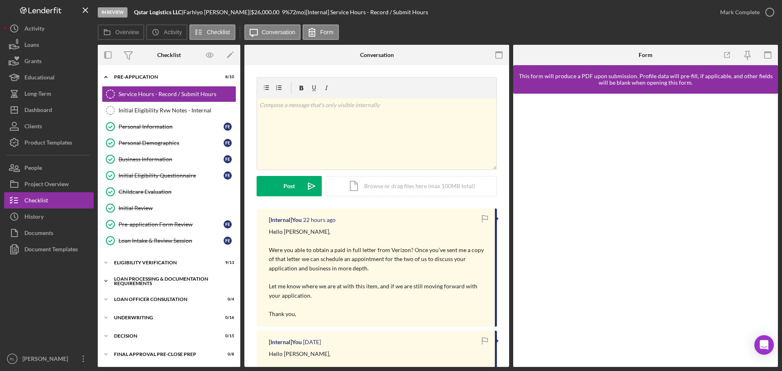
click at [156, 285] on div "Loan Processing & Documentation Requirements" at bounding box center [172, 281] width 116 height 9
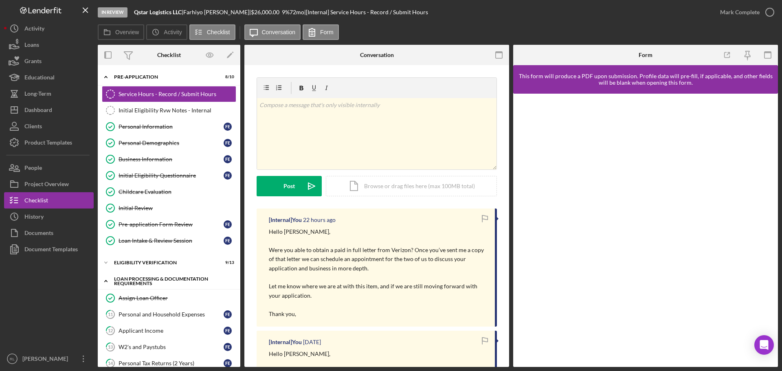
click at [156, 285] on div "Loan Processing & Documentation Requirements" at bounding box center [172, 281] width 116 height 9
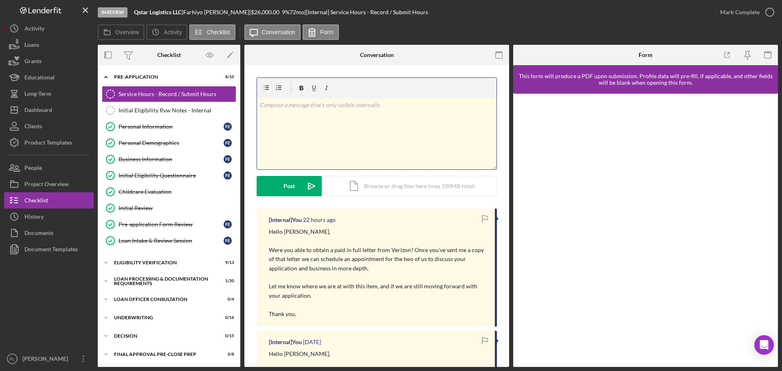
click at [345, 132] on div "v Color teal Color pink Remove color Add row above Add row below Add column bef…" at bounding box center [376, 133] width 239 height 71
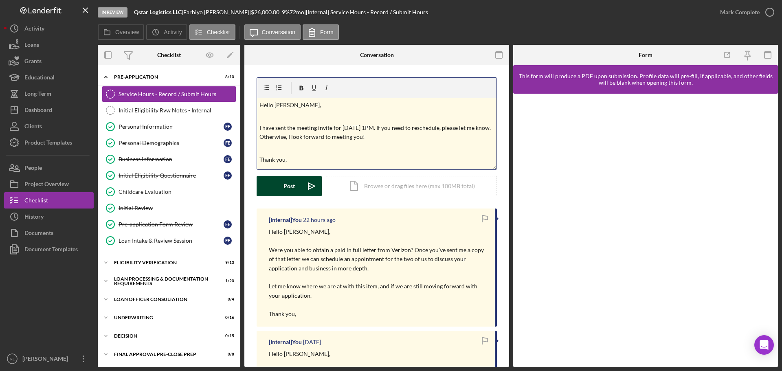
click at [292, 192] on div "Post" at bounding box center [288, 186] width 11 height 20
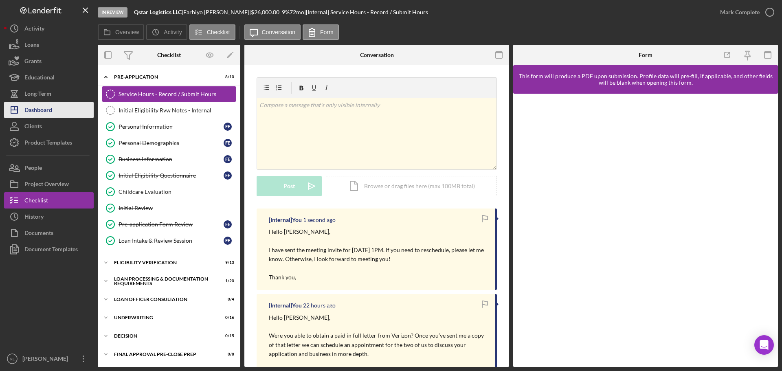
click at [47, 112] on div "Dashboard" at bounding box center [38, 111] width 28 height 18
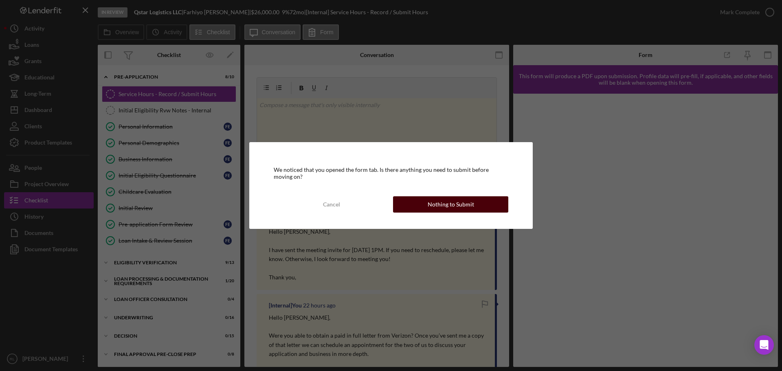
click at [458, 206] on div "Nothing to Submit" at bounding box center [451, 204] width 46 height 16
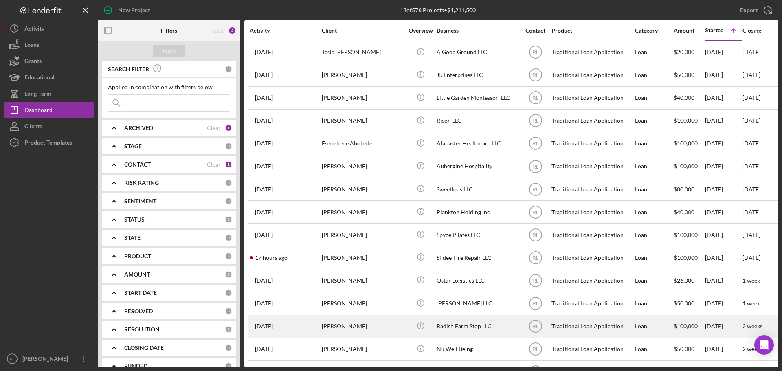
click at [395, 322] on div "[PERSON_NAME]" at bounding box center [362, 327] width 81 height 22
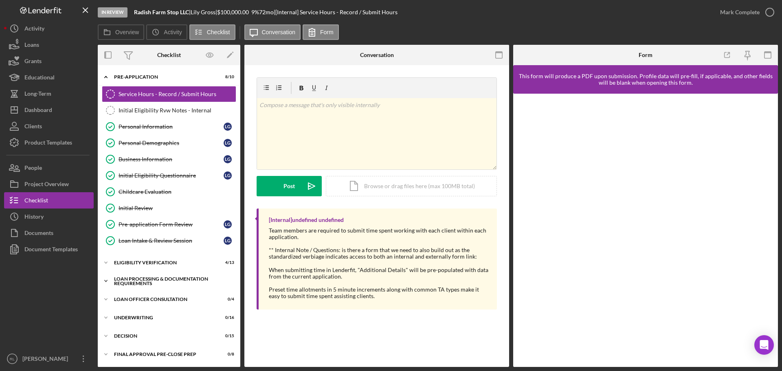
click at [144, 280] on div "Loan Processing & Documentation Requirements" at bounding box center [172, 281] width 116 height 9
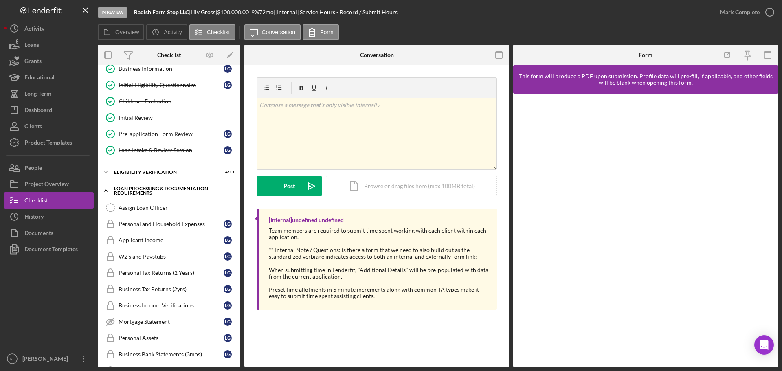
scroll to position [81, 0]
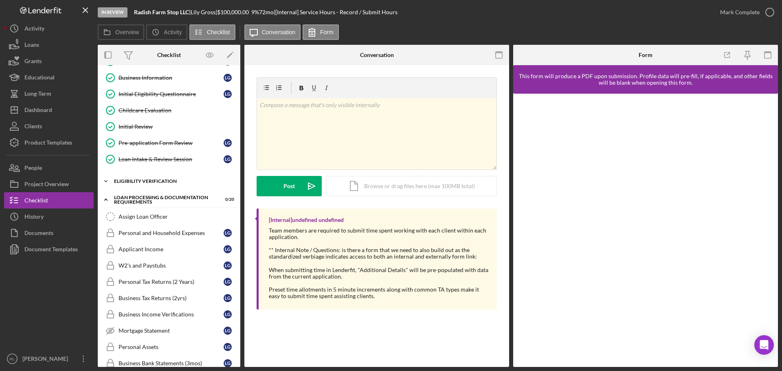
click at [152, 183] on div "Eligibility Verification" at bounding box center [172, 181] width 116 height 5
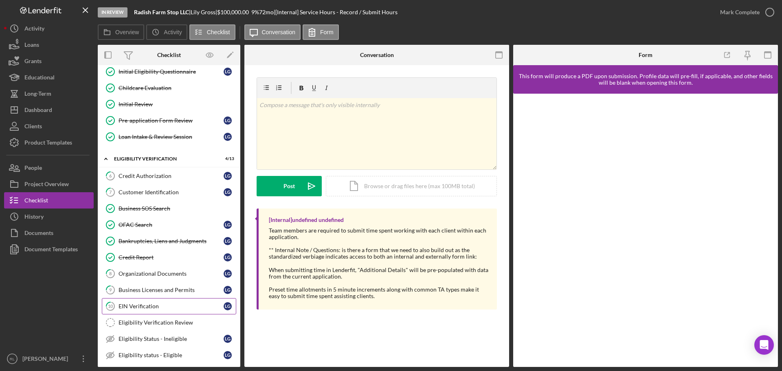
scroll to position [122, 0]
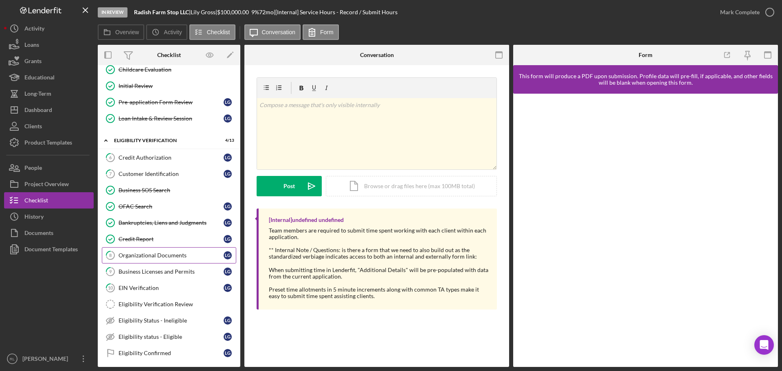
click at [169, 260] on link "8 Organizational Documents L G" at bounding box center [169, 255] width 134 height 16
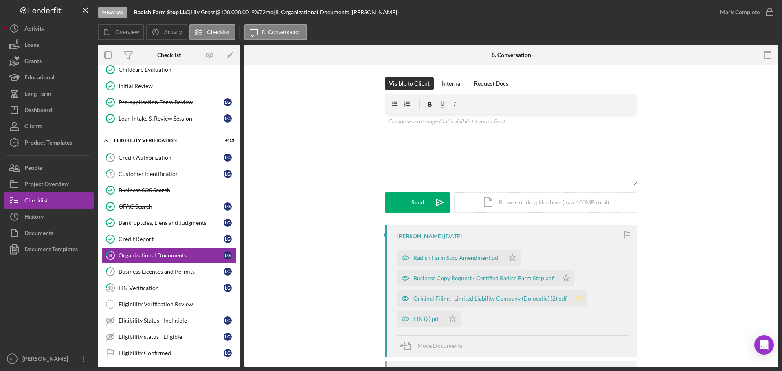
click at [516, 261] on polygon "button" at bounding box center [512, 257] width 7 height 7
click at [568, 280] on icon "Icon/Star" at bounding box center [566, 278] width 16 height 16
click at [509, 258] on polygon "button" at bounding box center [512, 257] width 7 height 7
click at [734, 15] on div "Mark Complete" at bounding box center [740, 12] width 40 height 16
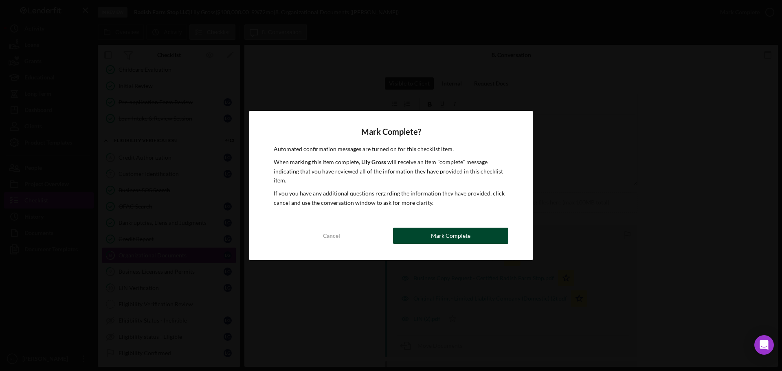
click at [453, 231] on div "Mark Complete" at bounding box center [451, 236] width 40 height 16
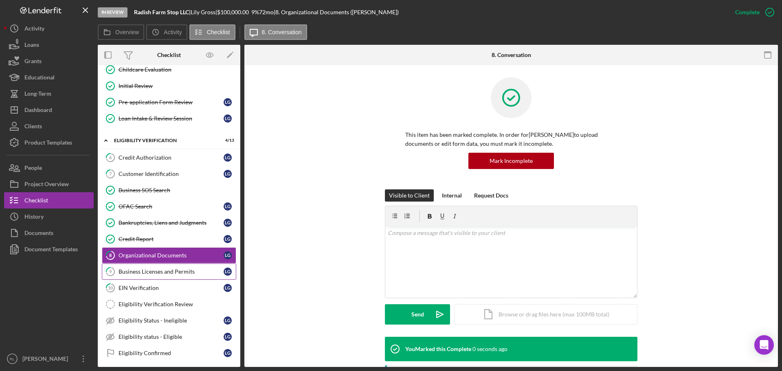
click at [145, 274] on div "Business Licenses and Permits" at bounding box center [171, 271] width 105 height 7
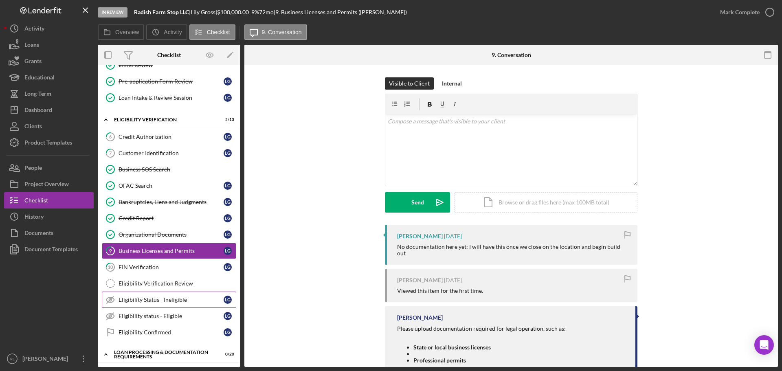
scroll to position [163, 0]
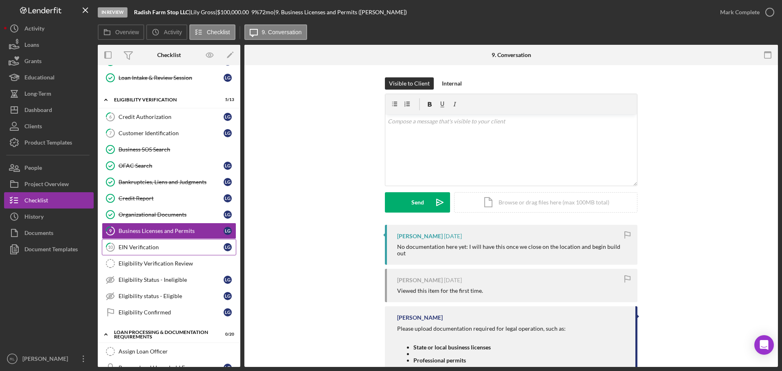
click at [164, 248] on div "EIN Verification" at bounding box center [171, 247] width 105 height 7
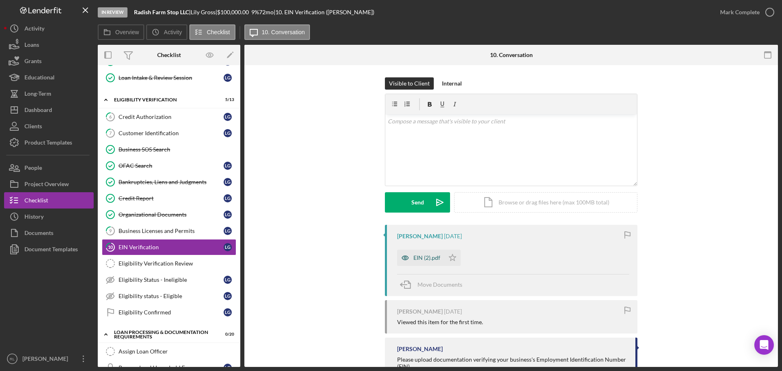
click at [433, 257] on div "EIN (2).pdf" at bounding box center [426, 258] width 27 height 7
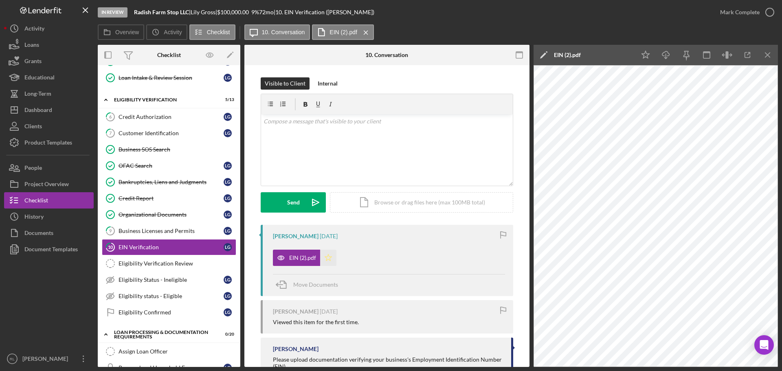
click at [331, 257] on icon "Icon/Star" at bounding box center [328, 258] width 16 height 16
click at [758, 16] on div "Mark Complete" at bounding box center [740, 12] width 40 height 16
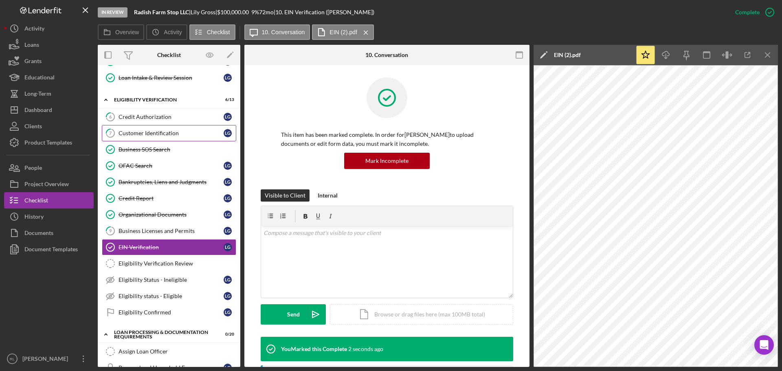
click at [157, 127] on link "7 Customer Identification L G" at bounding box center [169, 133] width 134 height 16
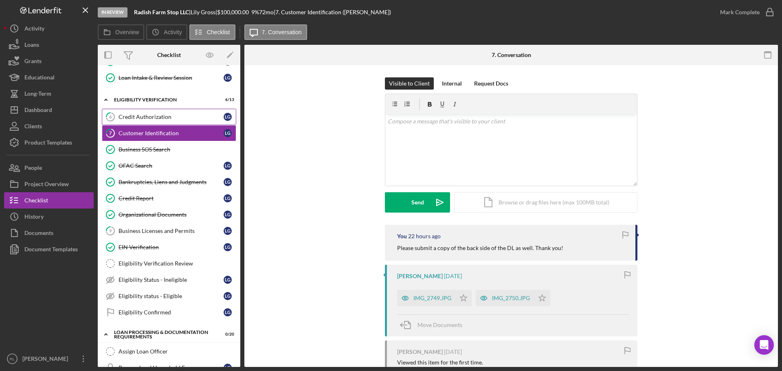
click at [172, 117] on div "Credit Authorization" at bounding box center [171, 117] width 105 height 7
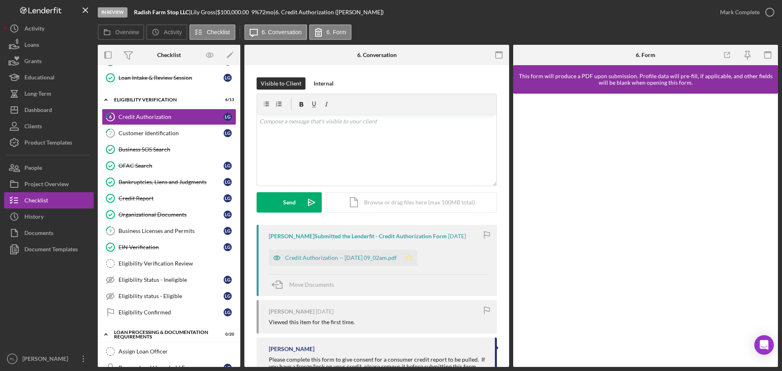
click at [417, 256] on icon "Icon/Star" at bounding box center [409, 258] width 16 height 16
click at [740, 16] on div "Mark Complete" at bounding box center [740, 12] width 40 height 16
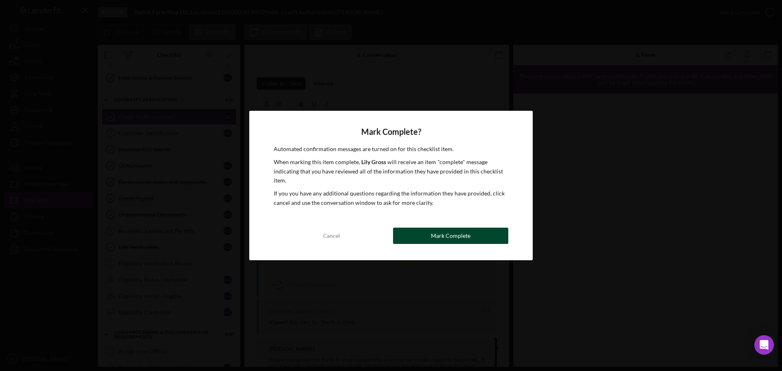
click at [423, 229] on button "Mark Complete" at bounding box center [450, 236] width 115 height 16
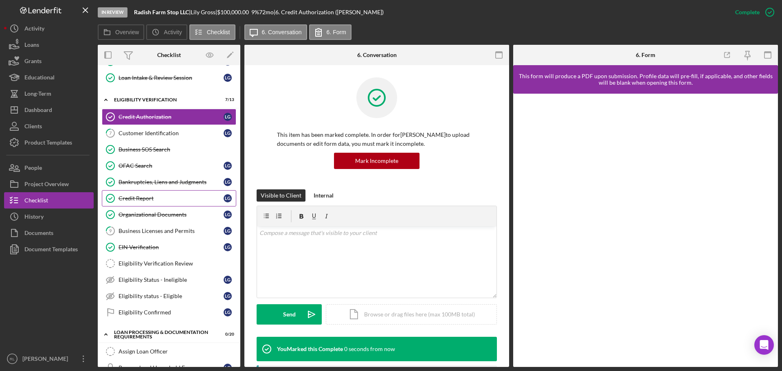
click at [156, 192] on link "Credit Report Credit Report L G" at bounding box center [169, 198] width 134 height 16
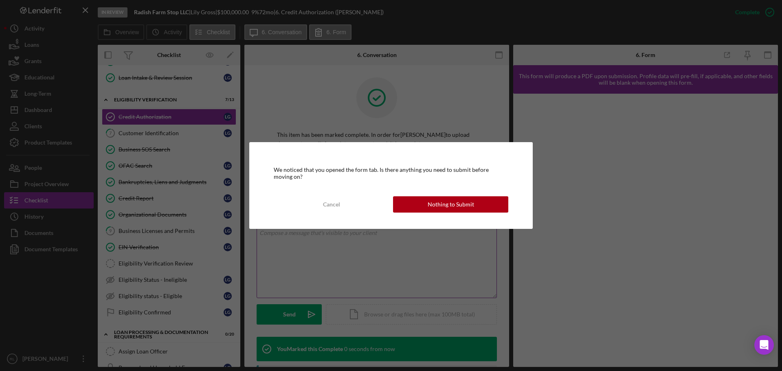
click at [417, 207] on button "Nothing to Submit" at bounding box center [450, 204] width 115 height 16
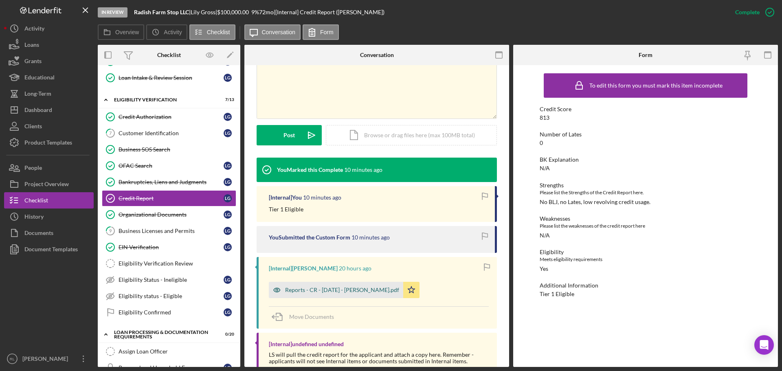
click at [312, 288] on div "Reports - CR - [DATE] - [PERSON_NAME].pdf" at bounding box center [342, 290] width 114 height 7
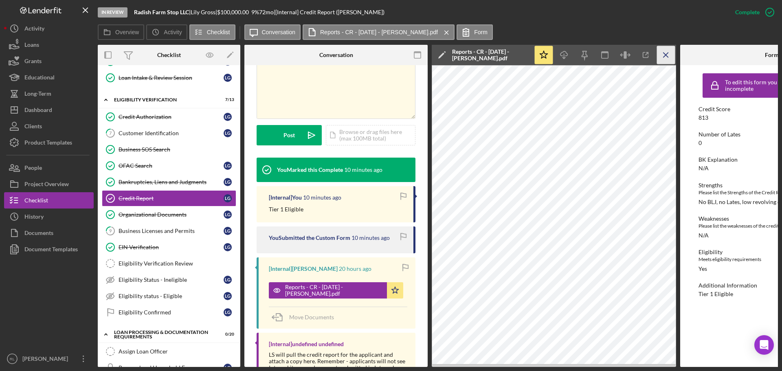
click at [665, 56] on line "button" at bounding box center [665, 55] width 4 height 4
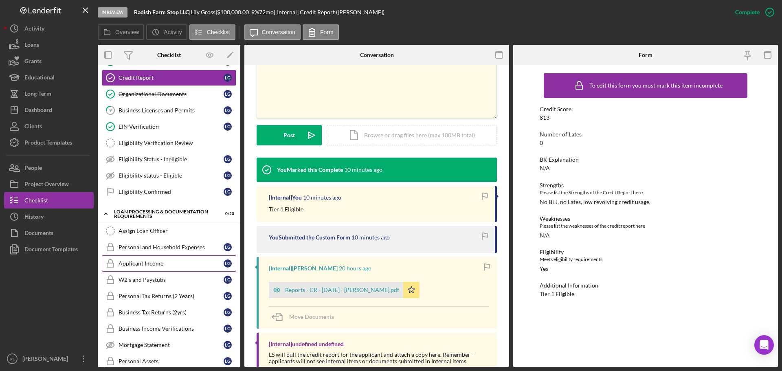
scroll to position [285, 0]
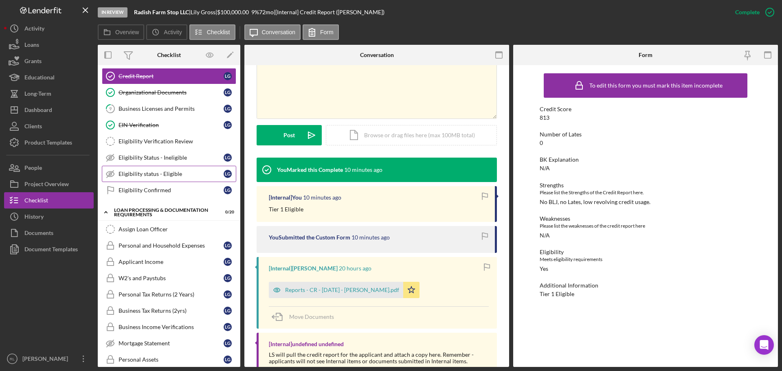
click at [156, 178] on link "Eligibility status - Eligible Eligibility status - Eligible L G" at bounding box center [169, 174] width 134 height 16
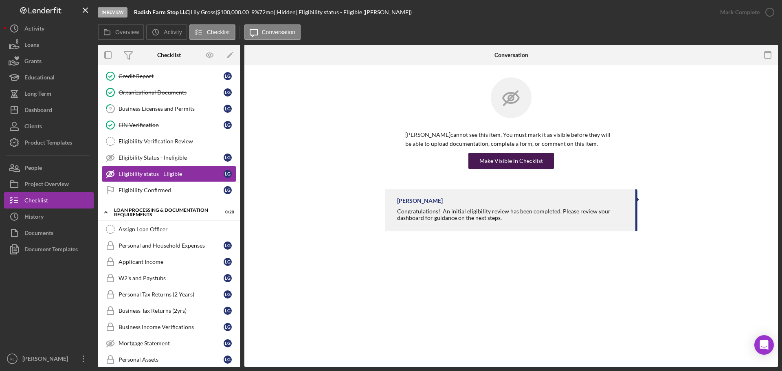
click at [515, 162] on div "Make Visible in Checklist" at bounding box center [511, 161] width 64 height 16
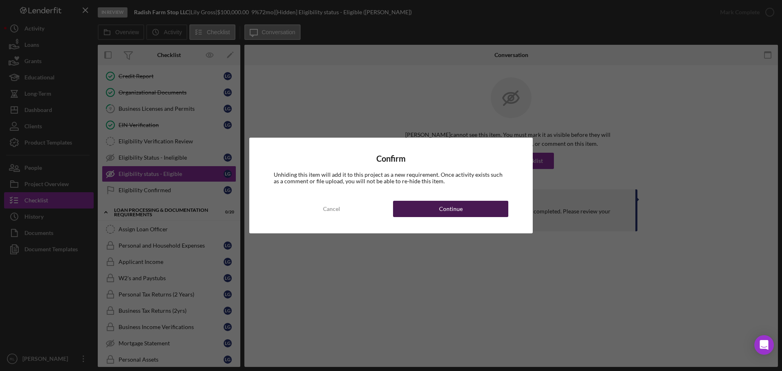
click at [444, 210] on div "Continue" at bounding box center [451, 209] width 24 height 16
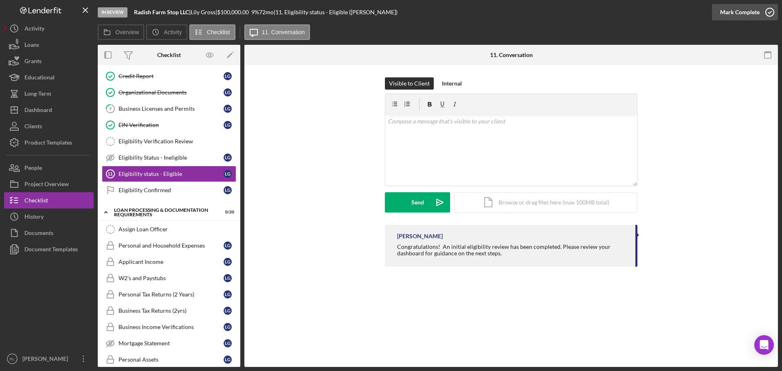
click at [759, 14] on button "Mark Complete" at bounding box center [745, 12] width 66 height 16
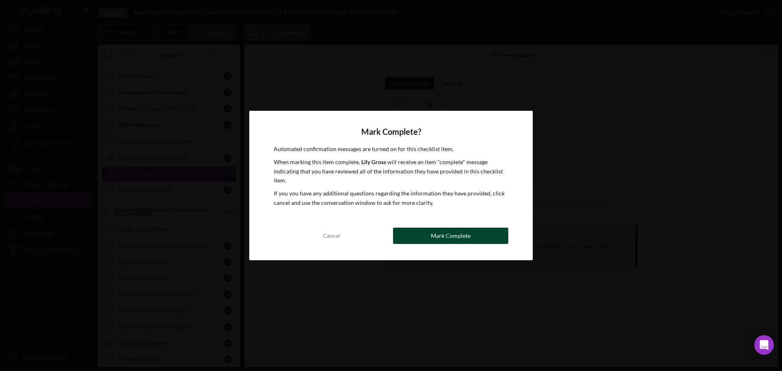
click at [456, 231] on div "Mark Complete" at bounding box center [451, 236] width 40 height 16
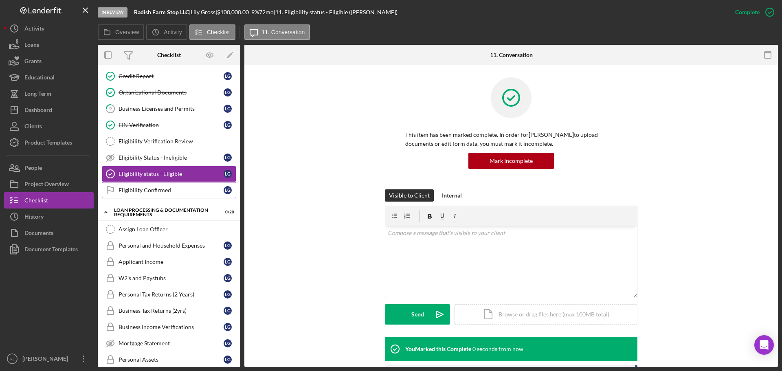
click at [156, 191] on div "Eligibility Confirmed" at bounding box center [171, 190] width 105 height 7
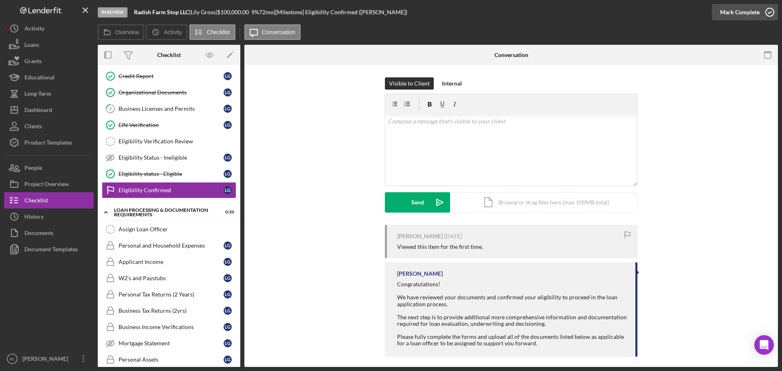
click at [729, 12] on div "Mark Complete" at bounding box center [740, 12] width 40 height 16
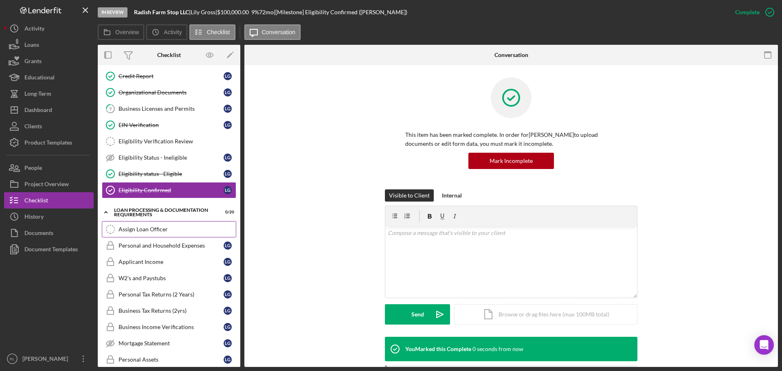
click at [158, 234] on link "Assign Loan Officer Assign Loan Officer" at bounding box center [169, 229] width 134 height 16
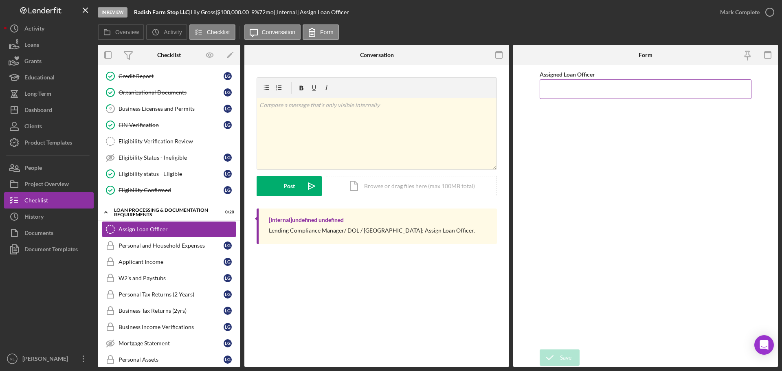
click at [602, 93] on input "Assigned Loan Officer" at bounding box center [646, 89] width 212 height 20
type input "[PERSON_NAME]"
click at [564, 355] on div "Save" at bounding box center [565, 357] width 11 height 16
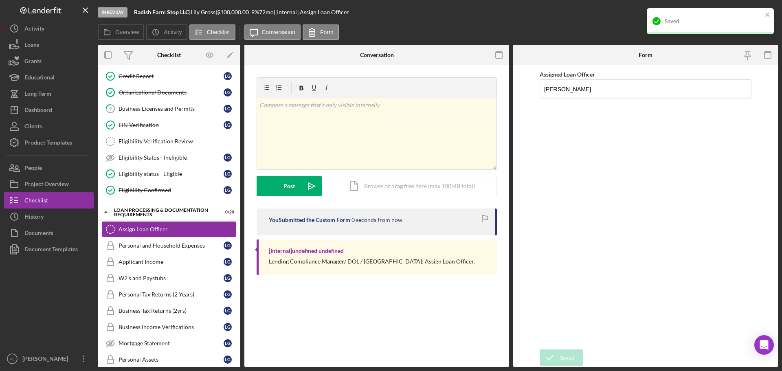
click at [757, 14] on div "Saved" at bounding box center [710, 21] width 127 height 26
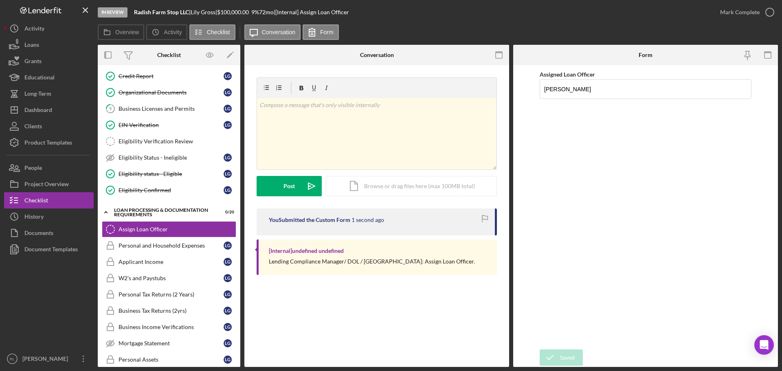
click at [757, 14] on div "Saved" at bounding box center [710, 25] width 130 height 36
click at [757, 9] on div "Mark Complete" at bounding box center [740, 12] width 40 height 16
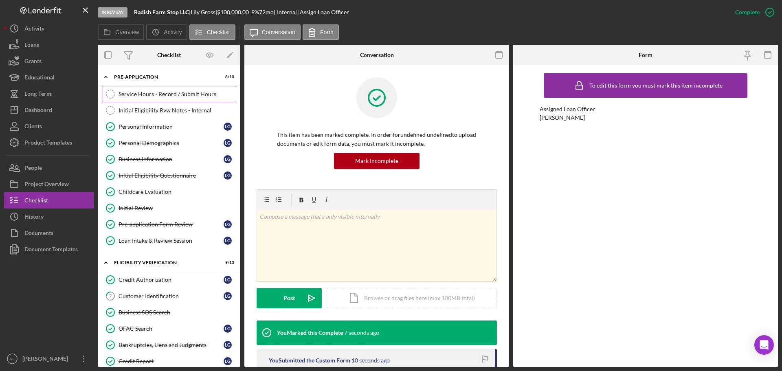
click at [158, 97] on div "Service Hours - Record / Submit Hours" at bounding box center [177, 94] width 117 height 7
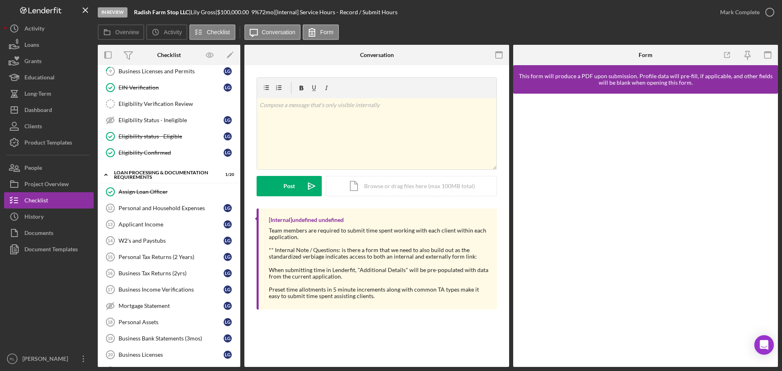
scroll to position [326, 0]
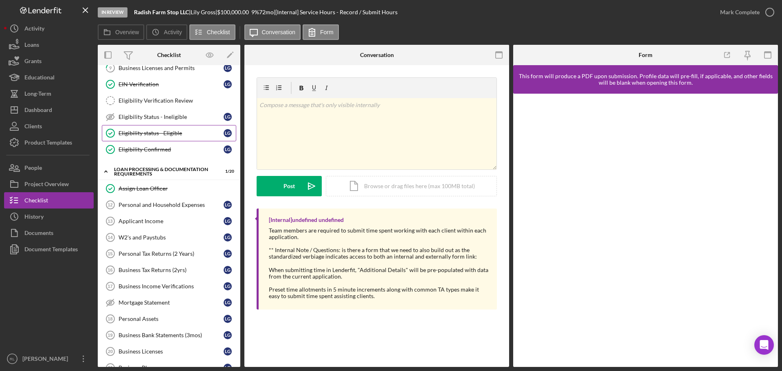
click at [180, 140] on link "Eligibility status - Eligible Eligibility status - Eligible L G" at bounding box center [169, 133] width 134 height 16
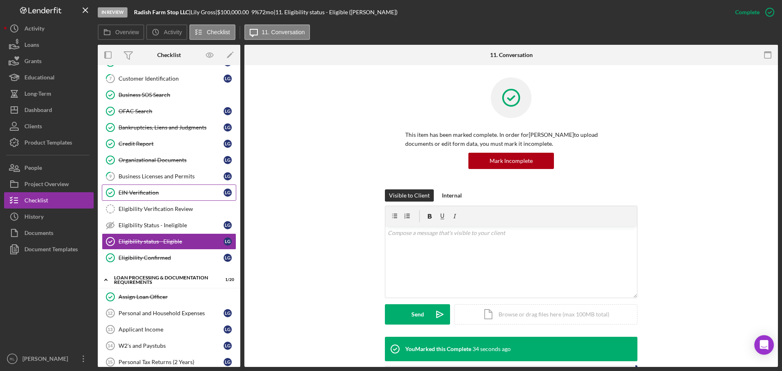
scroll to position [204, 0]
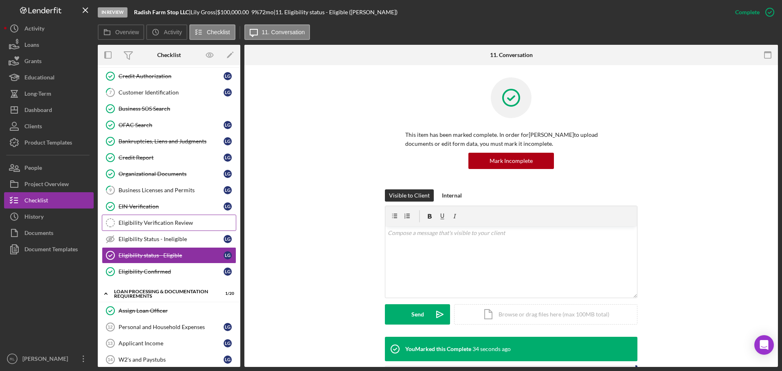
click at [187, 223] on div "Eligibility Verification Review" at bounding box center [177, 223] width 117 height 7
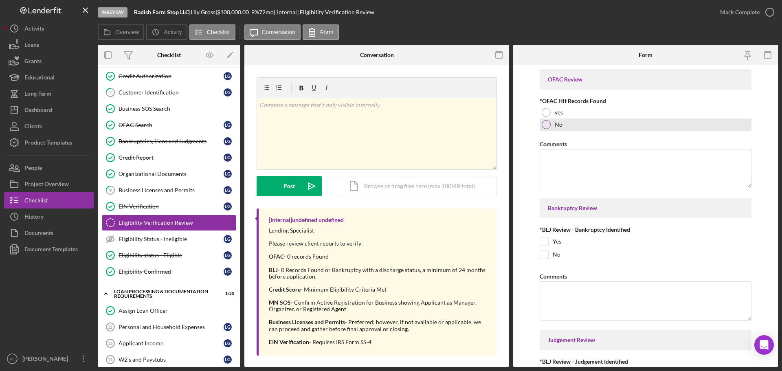
click at [551, 126] on div "No" at bounding box center [646, 125] width 212 height 12
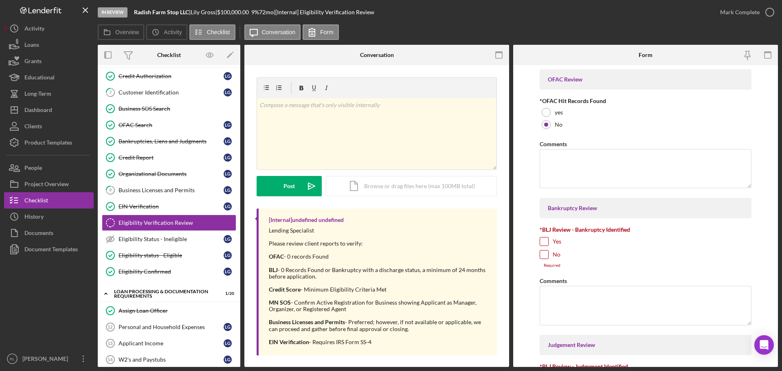
click at [546, 257] on input "No" at bounding box center [544, 254] width 8 height 8
checkbox input "true"
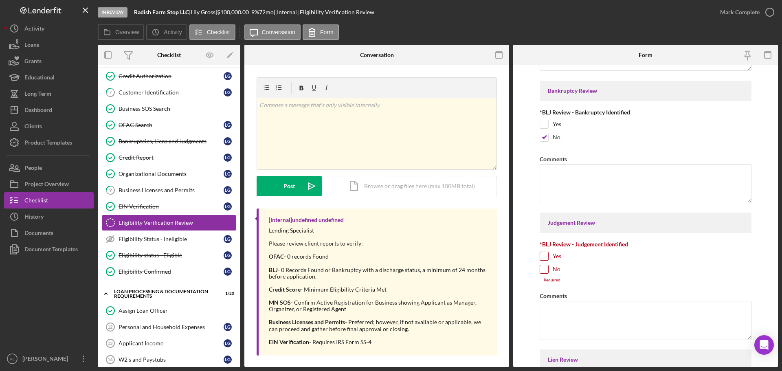
scroll to position [122, 0]
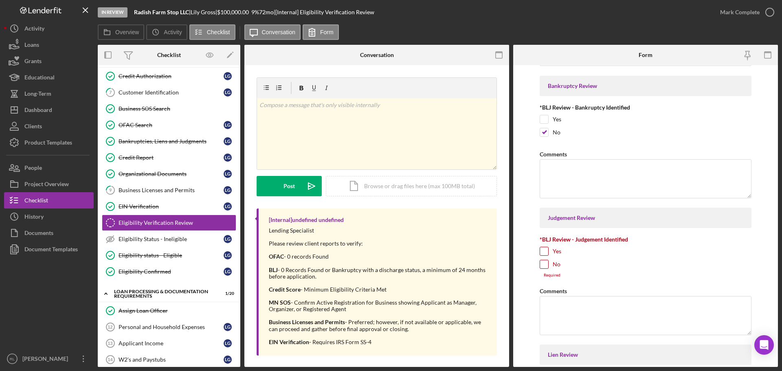
click at [545, 264] on input "No" at bounding box center [544, 264] width 8 height 8
checkbox input "true"
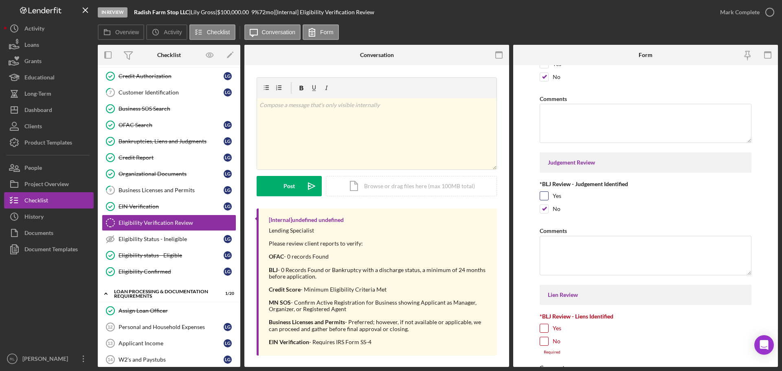
scroll to position [244, 0]
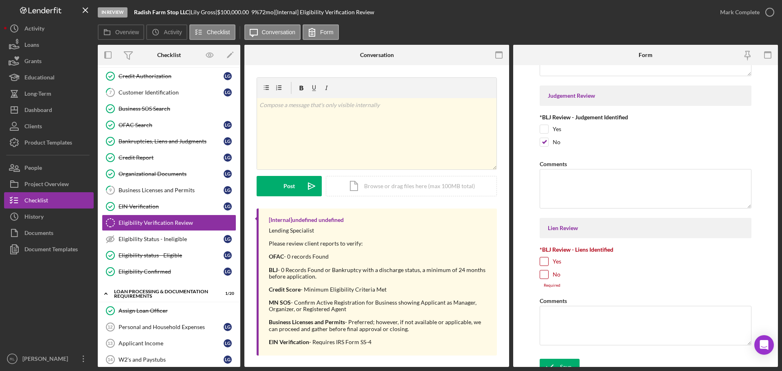
click at [543, 280] on div "No" at bounding box center [646, 276] width 212 height 13
click at [545, 274] on input "No" at bounding box center [544, 274] width 8 height 8
checkbox input "true"
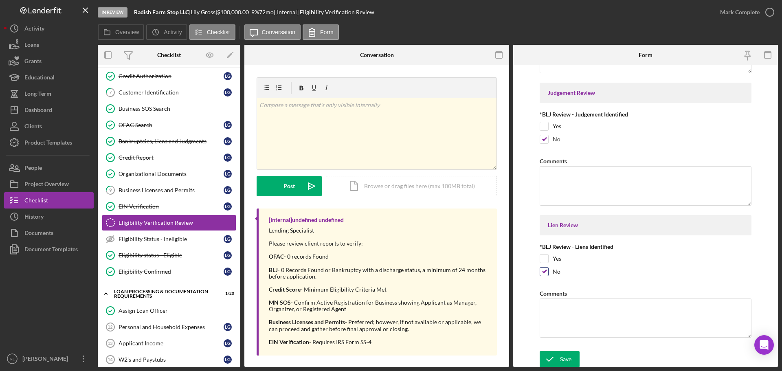
scroll to position [249, 0]
click at [563, 358] on div "Save" at bounding box center [565, 357] width 11 height 16
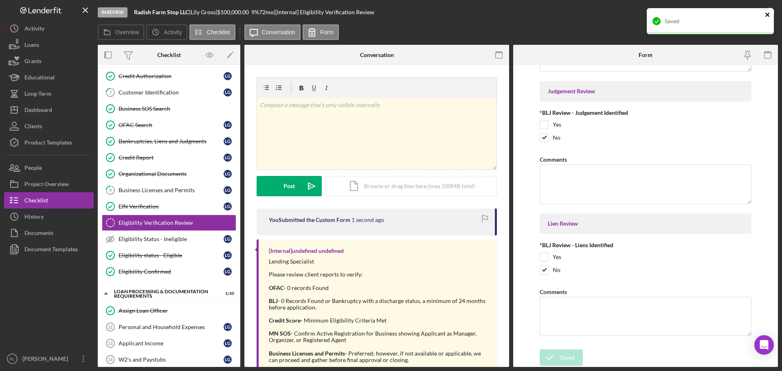
click at [769, 15] on icon "close" at bounding box center [768, 14] width 6 height 7
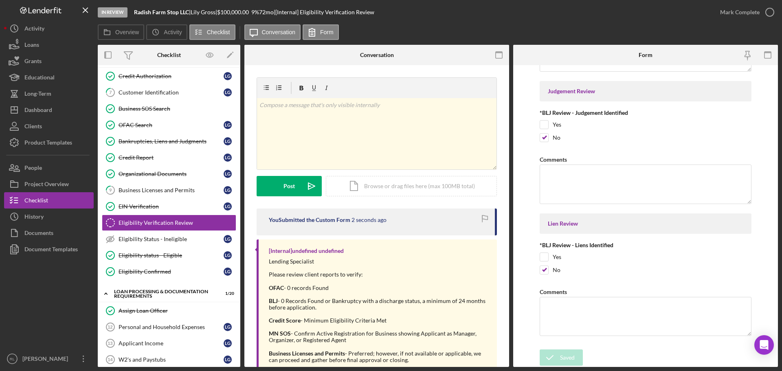
click at [741, 14] on div "Mark Complete" at bounding box center [740, 12] width 40 height 16
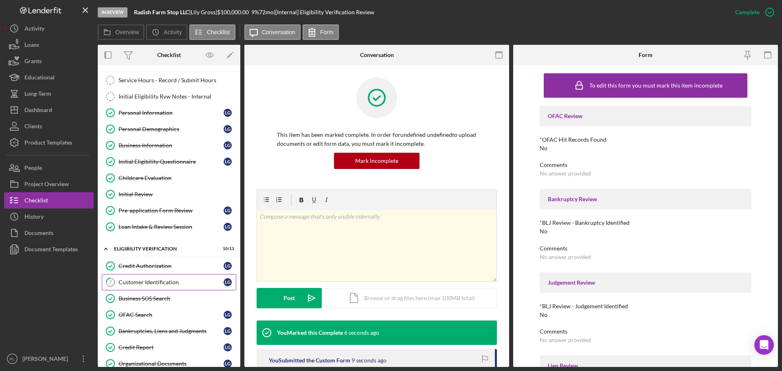
scroll to position [0, 0]
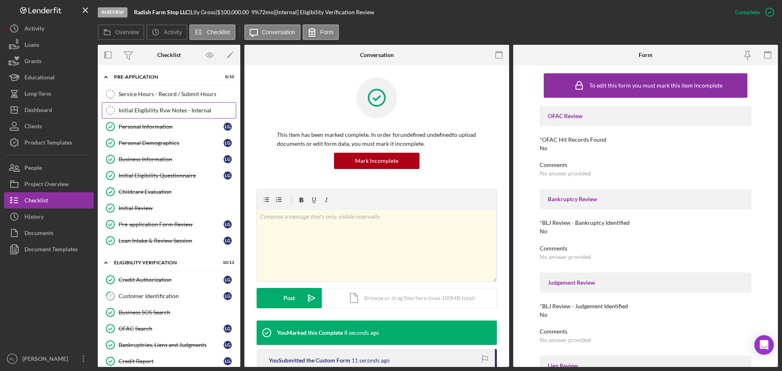
click at [166, 110] on div "Initial Eligibility Rvw Notes - Internal" at bounding box center [177, 110] width 117 height 7
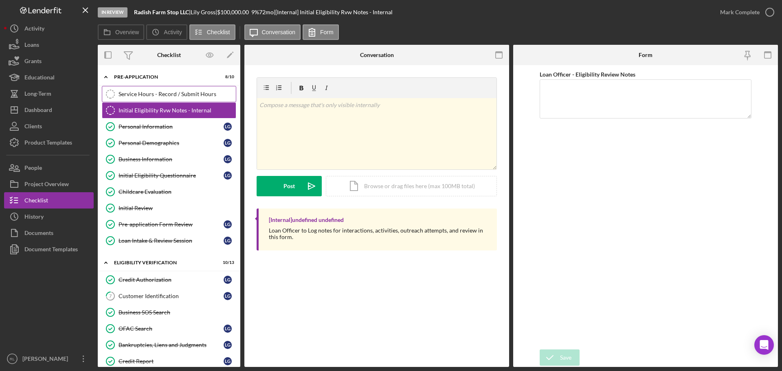
click at [173, 97] on div "Service Hours - Record / Submit Hours" at bounding box center [177, 94] width 117 height 7
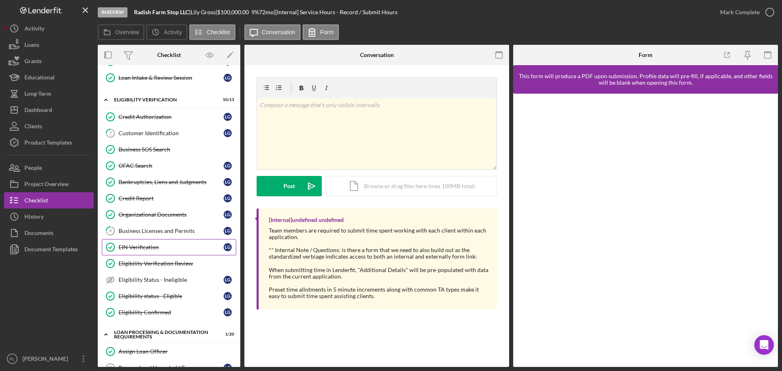
scroll to position [204, 0]
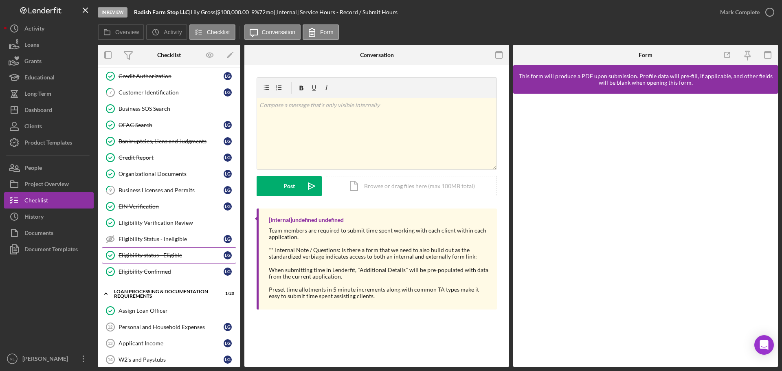
click at [167, 255] on div "Eligibility status - Eligible" at bounding box center [171, 255] width 105 height 7
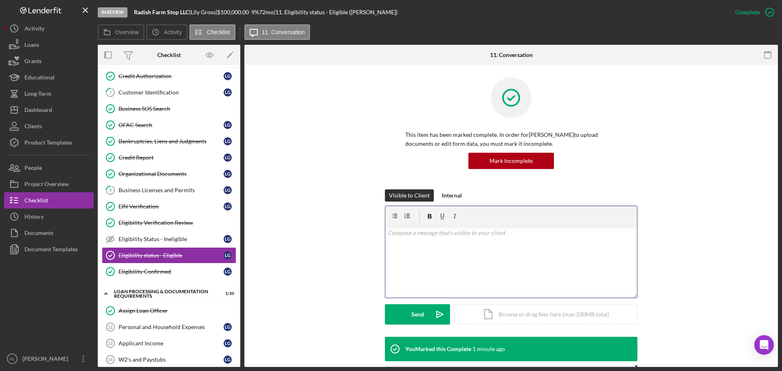
click at [478, 246] on div "v Color teal Color pink Remove color Add row above Add row below Add column bef…" at bounding box center [511, 261] width 252 height 71
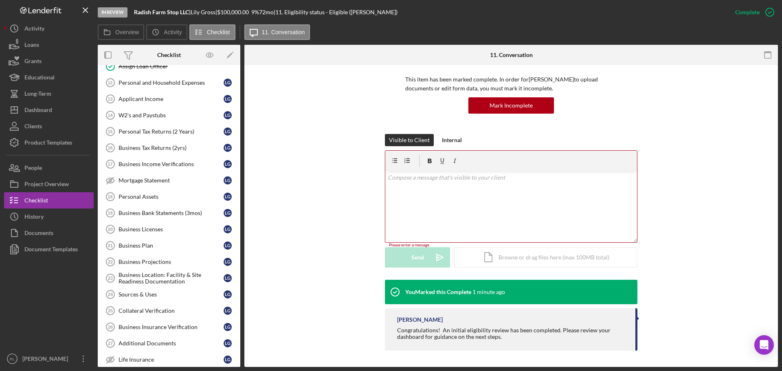
scroll to position [55, 0]
click at [57, 112] on button "Icon/Dashboard Dashboard" at bounding box center [49, 110] width 90 height 16
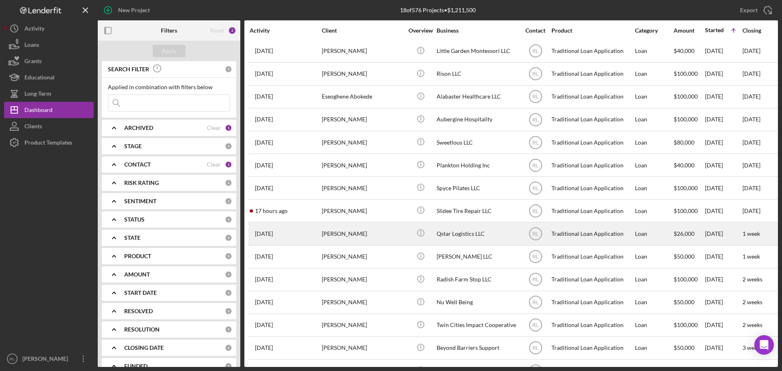
scroll to position [95, 0]
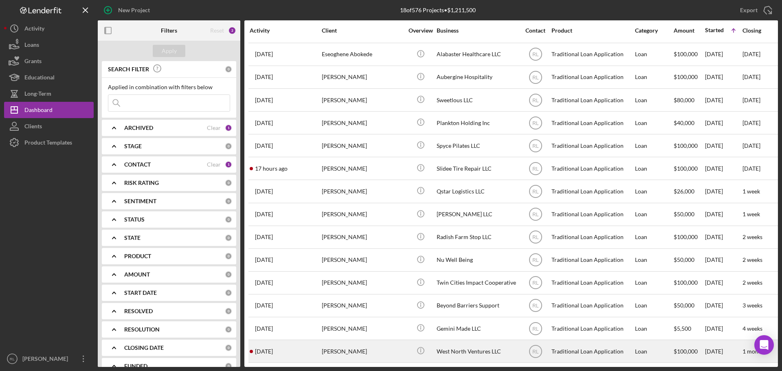
click at [377, 343] on div "[PERSON_NAME]" at bounding box center [362, 351] width 81 height 22
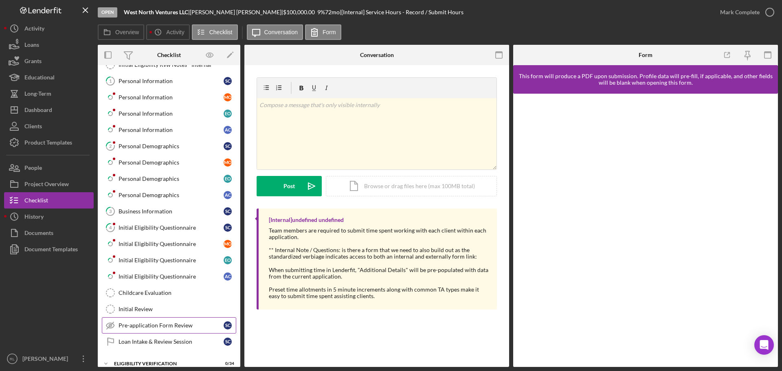
scroll to position [163, 0]
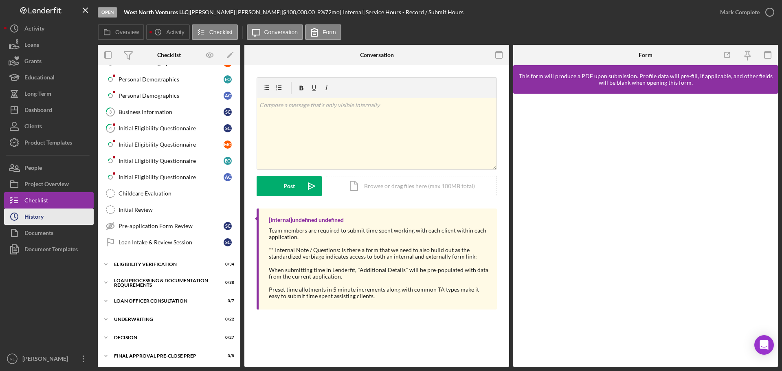
click at [55, 218] on button "Icon/History History" at bounding box center [49, 217] width 90 height 16
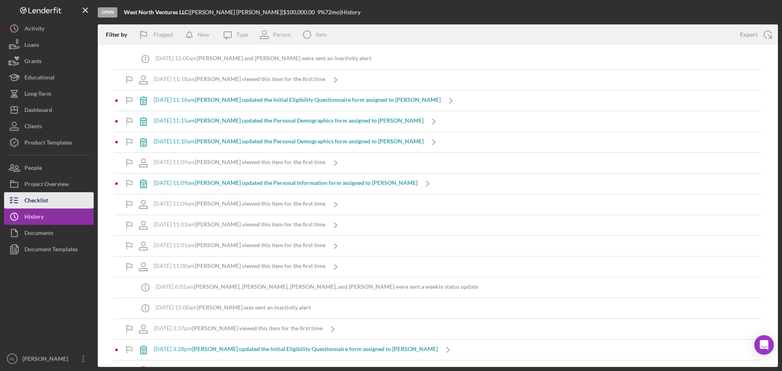
click at [30, 203] on div "Checklist" at bounding box center [36, 201] width 24 height 18
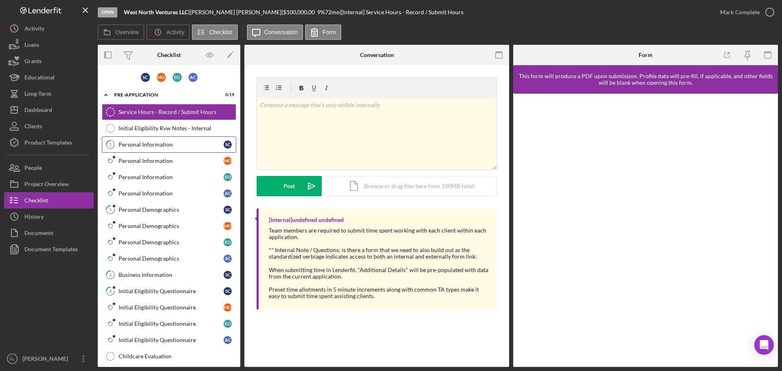
click at [166, 148] on link "1 Personal Information S C" at bounding box center [169, 144] width 134 height 16
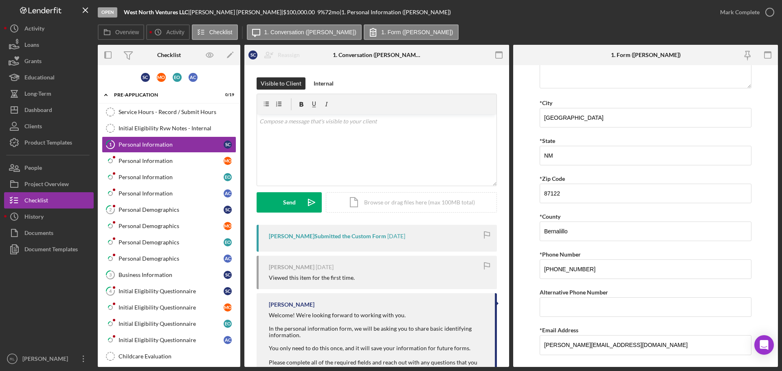
scroll to position [200, 0]
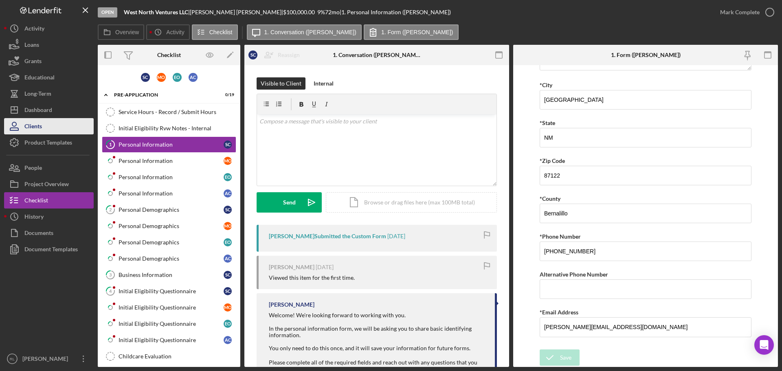
click at [54, 119] on button "Clients" at bounding box center [49, 126] width 90 height 16
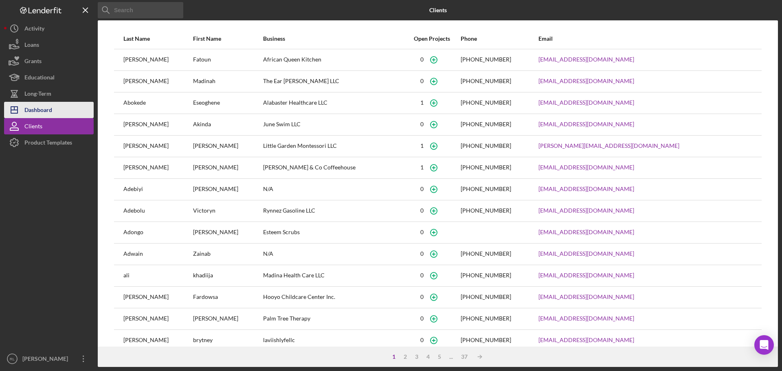
click at [55, 108] on button "Icon/Dashboard Dashboard" at bounding box center [49, 110] width 90 height 16
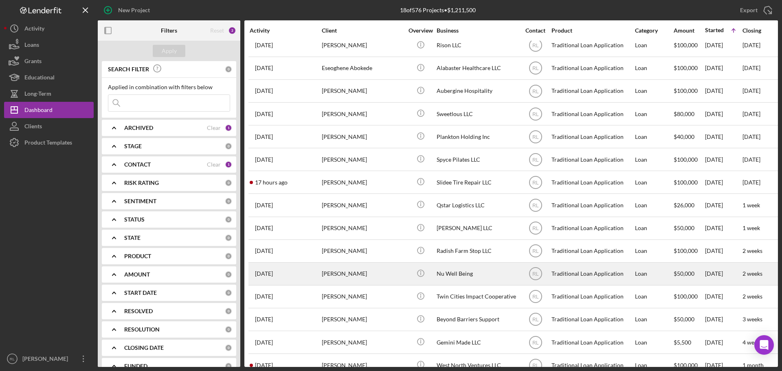
scroll to position [81, 0]
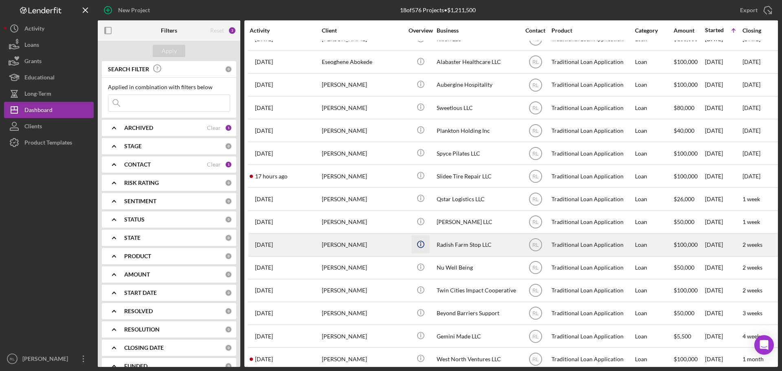
click at [422, 246] on icon "Icon/Info" at bounding box center [420, 244] width 18 height 18
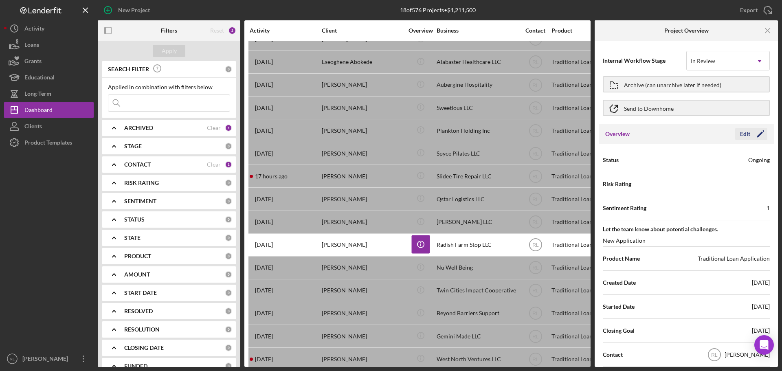
click at [750, 135] on icon "Icon/Edit" at bounding box center [760, 134] width 20 height 20
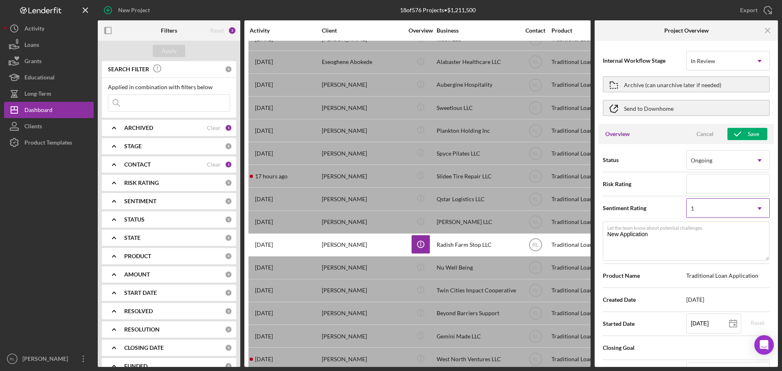
click at [750, 212] on icon "Icon/Dropdown Arrow" at bounding box center [760, 209] width 20 height 20
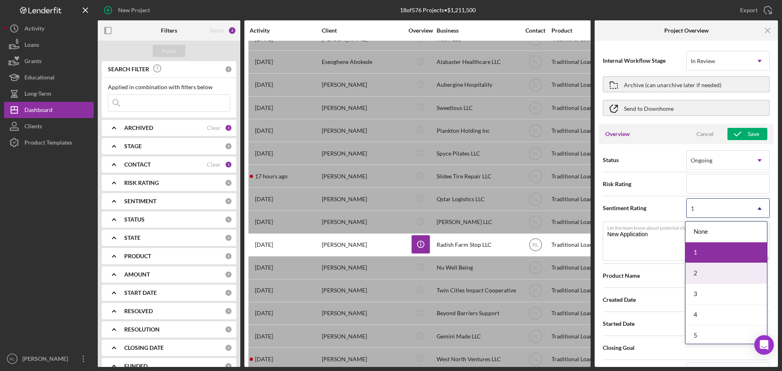
click at [716, 274] on div "2" at bounding box center [725, 273] width 81 height 21
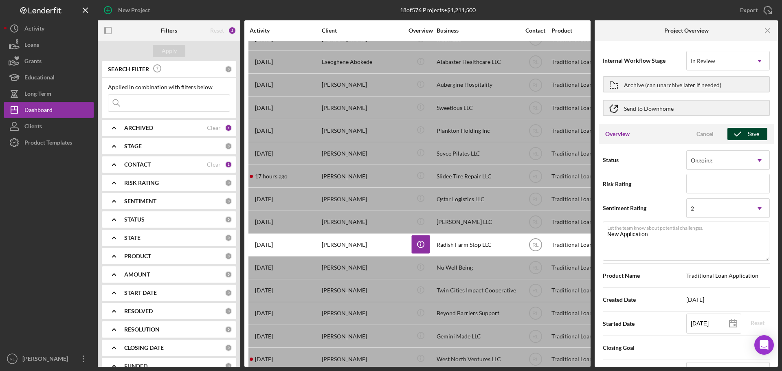
click at [752, 137] on div "Save" at bounding box center [753, 134] width 11 height 12
type textarea "Here's a snapshot of information that has been fully approved, as well as the i…"
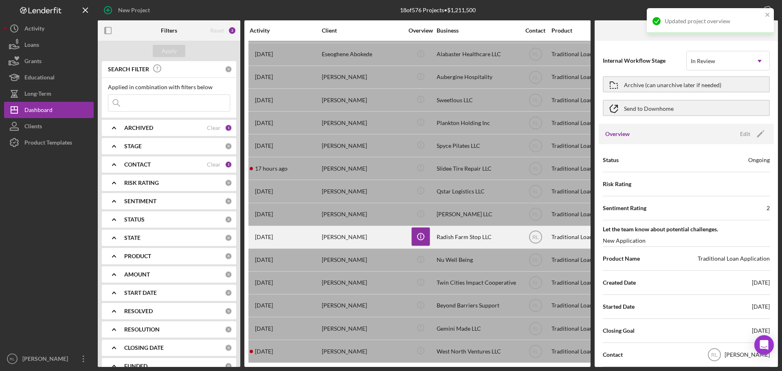
scroll to position [95, 0]
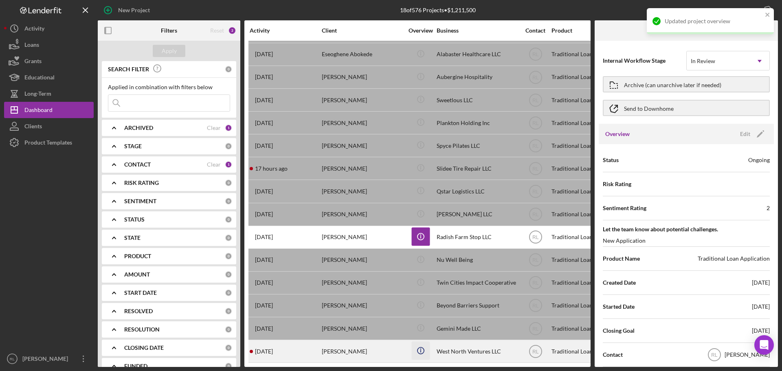
click at [421, 345] on icon "Icon/Info" at bounding box center [420, 351] width 18 height 18
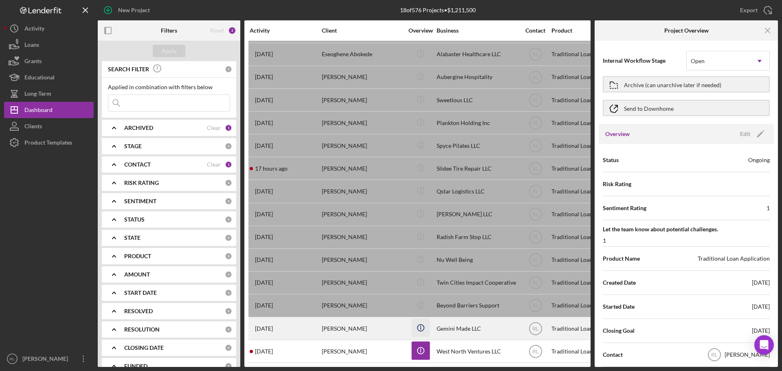
click at [422, 321] on icon "Icon/Info" at bounding box center [420, 328] width 18 height 18
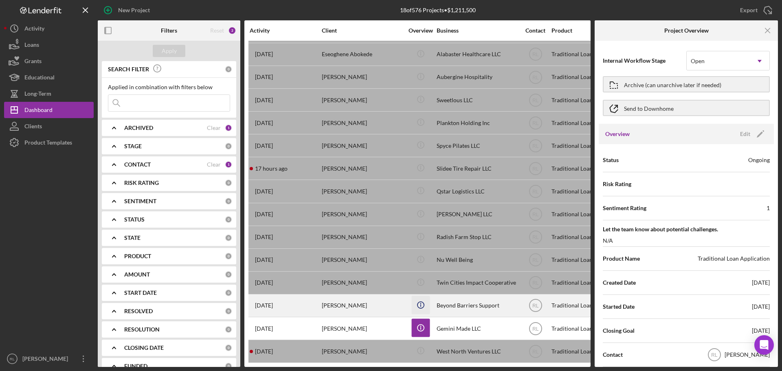
click at [423, 297] on icon "Icon/Info" at bounding box center [420, 305] width 18 height 18
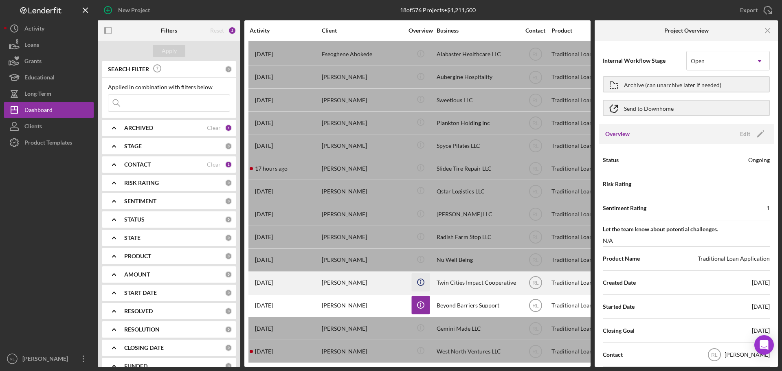
click at [418, 275] on icon "Icon/Info" at bounding box center [420, 282] width 18 height 18
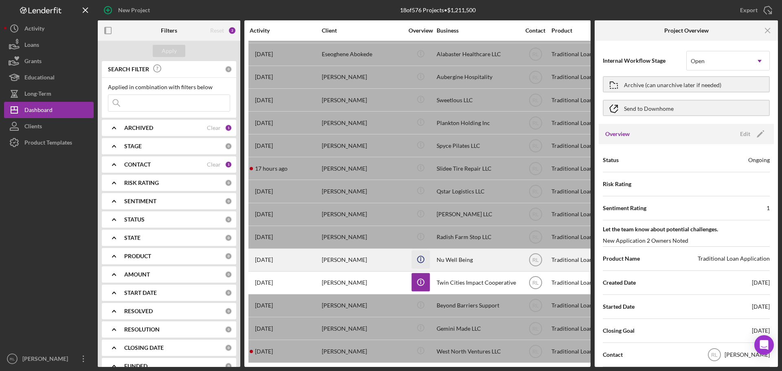
click at [419, 260] on icon "Icon/Info" at bounding box center [420, 259] width 18 height 18
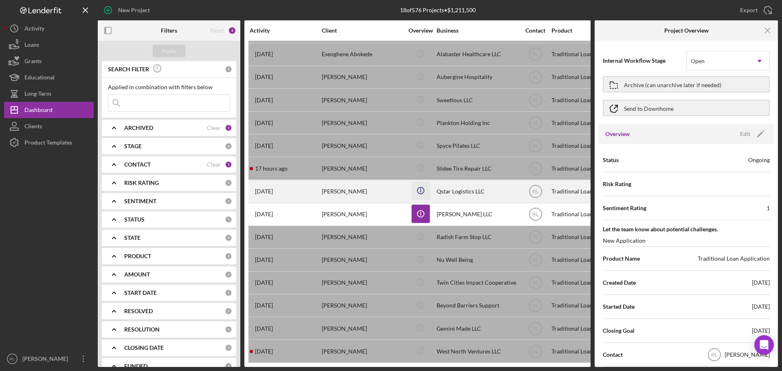
click at [420, 187] on icon "Icon/Info" at bounding box center [420, 191] width 18 height 18
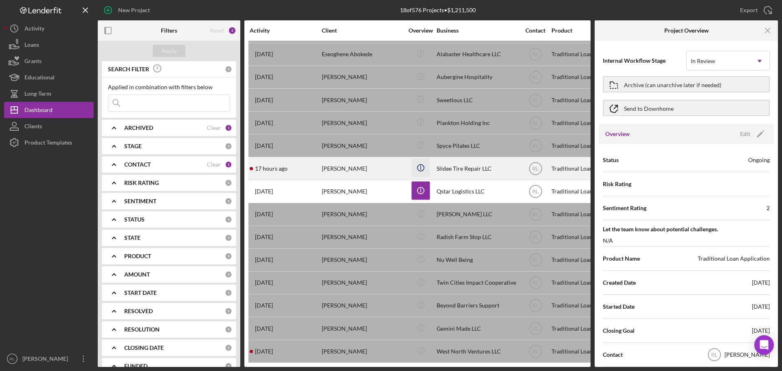
click at [421, 165] on icon "Icon/Info" at bounding box center [420, 168] width 18 height 18
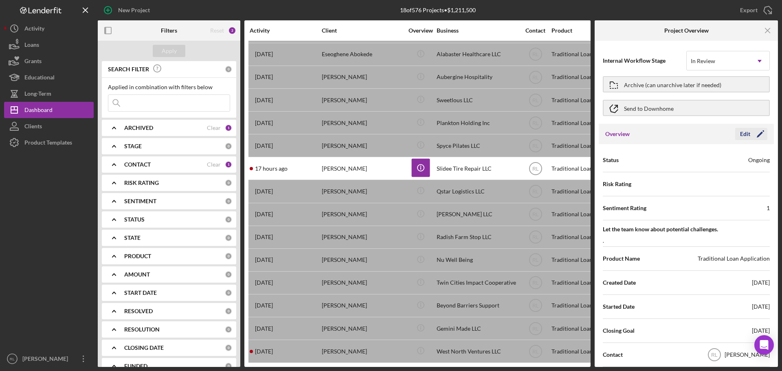
click at [745, 136] on div "Edit" at bounding box center [745, 134] width 10 height 12
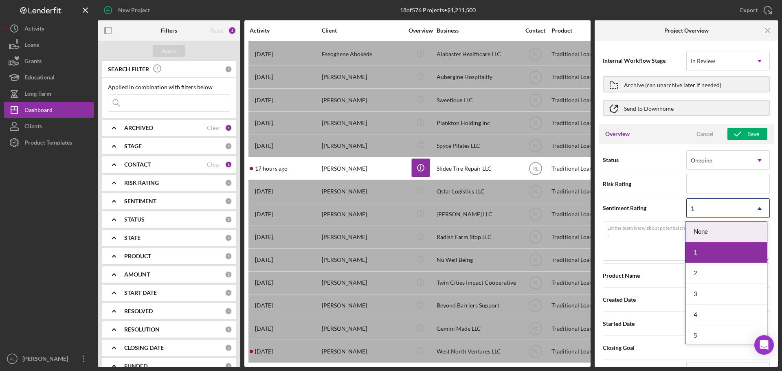
click at [751, 204] on icon "Icon/Dropdown Arrow" at bounding box center [760, 209] width 20 height 20
click at [706, 274] on div "2" at bounding box center [725, 273] width 81 height 21
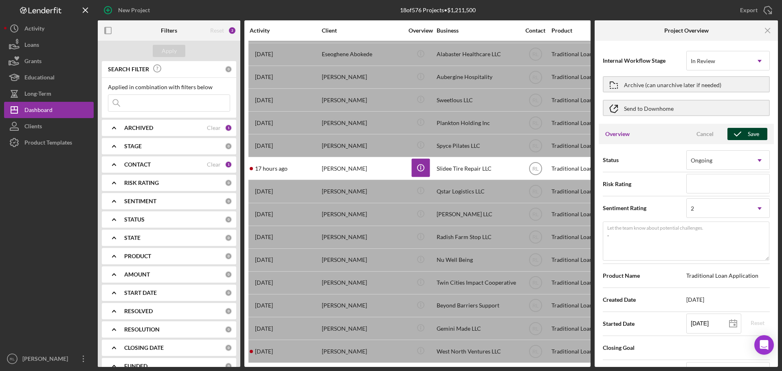
click at [741, 138] on icon "button" at bounding box center [737, 134] width 20 height 20
type textarea "Here's a snapshot of information that has been fully approved, as well as the i…"
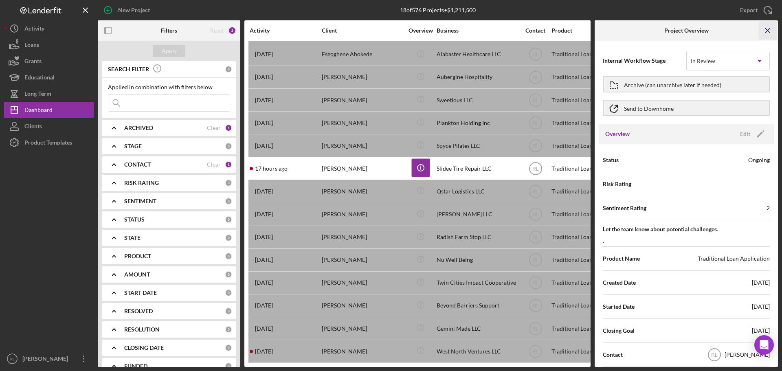
click at [770, 29] on line "button" at bounding box center [767, 30] width 4 height 4
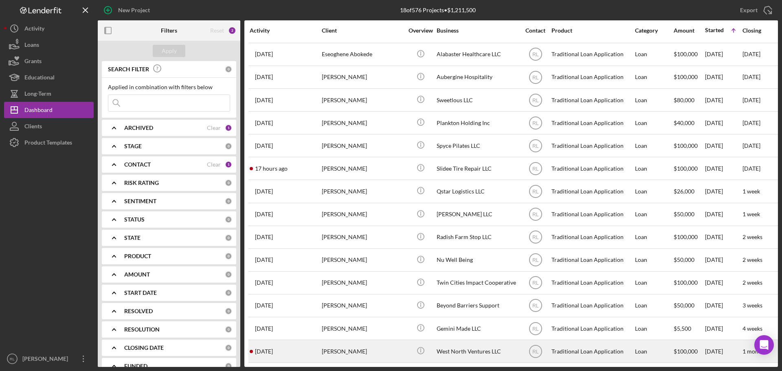
click at [381, 341] on div "[PERSON_NAME]" at bounding box center [362, 351] width 81 height 22
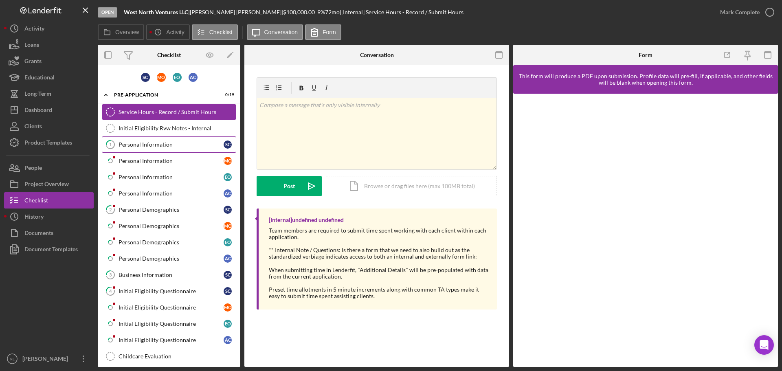
click at [176, 147] on div "Personal Information" at bounding box center [171, 144] width 105 height 7
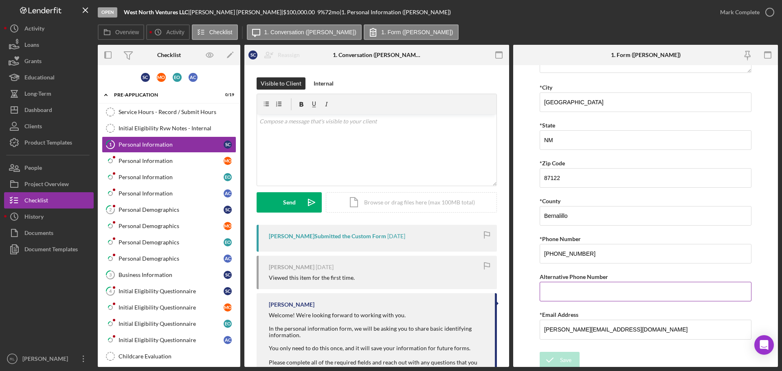
scroll to position [200, 0]
